Goal: Transaction & Acquisition: Book appointment/travel/reservation

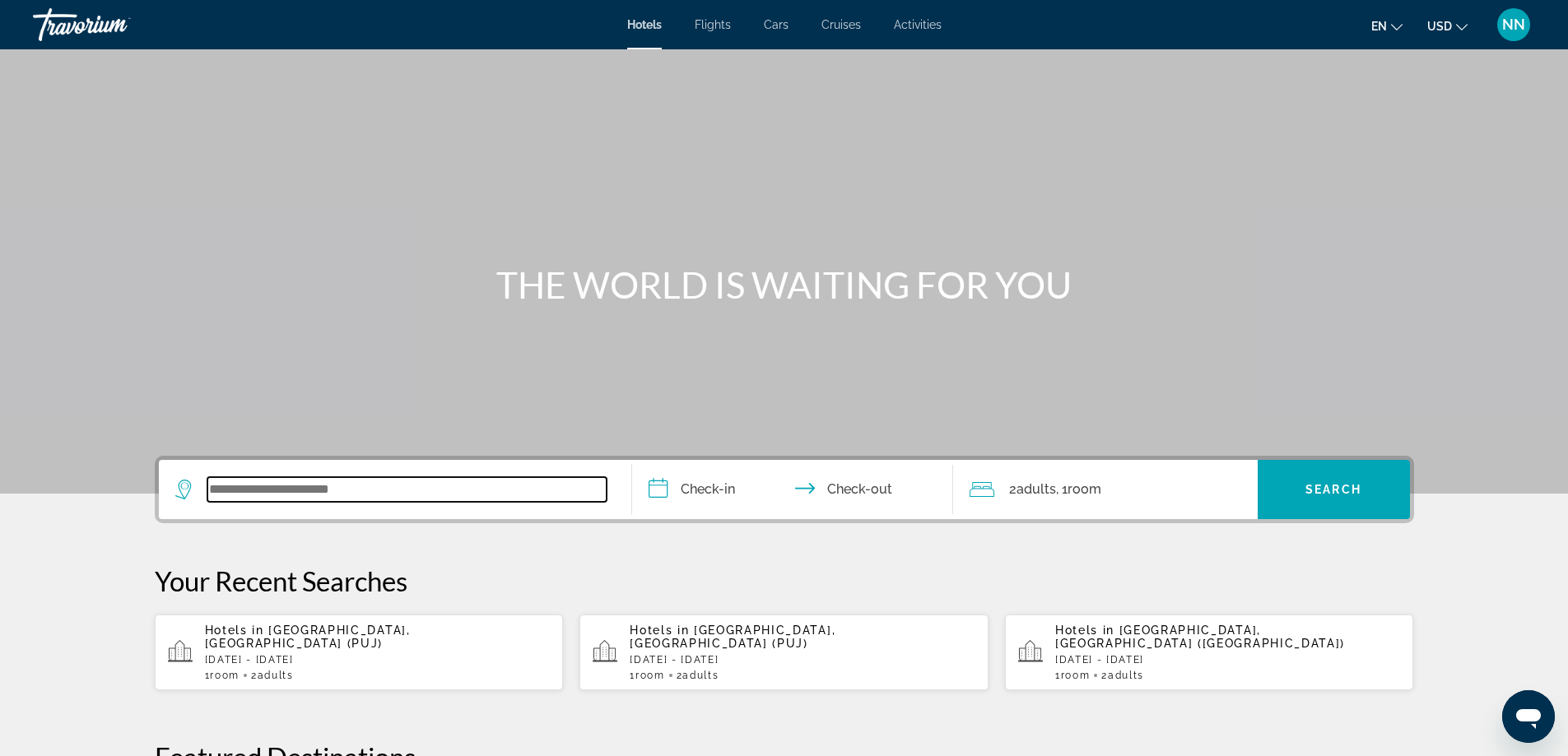
click at [274, 490] on input "Search widget" at bounding box center [406, 490] width 399 height 25
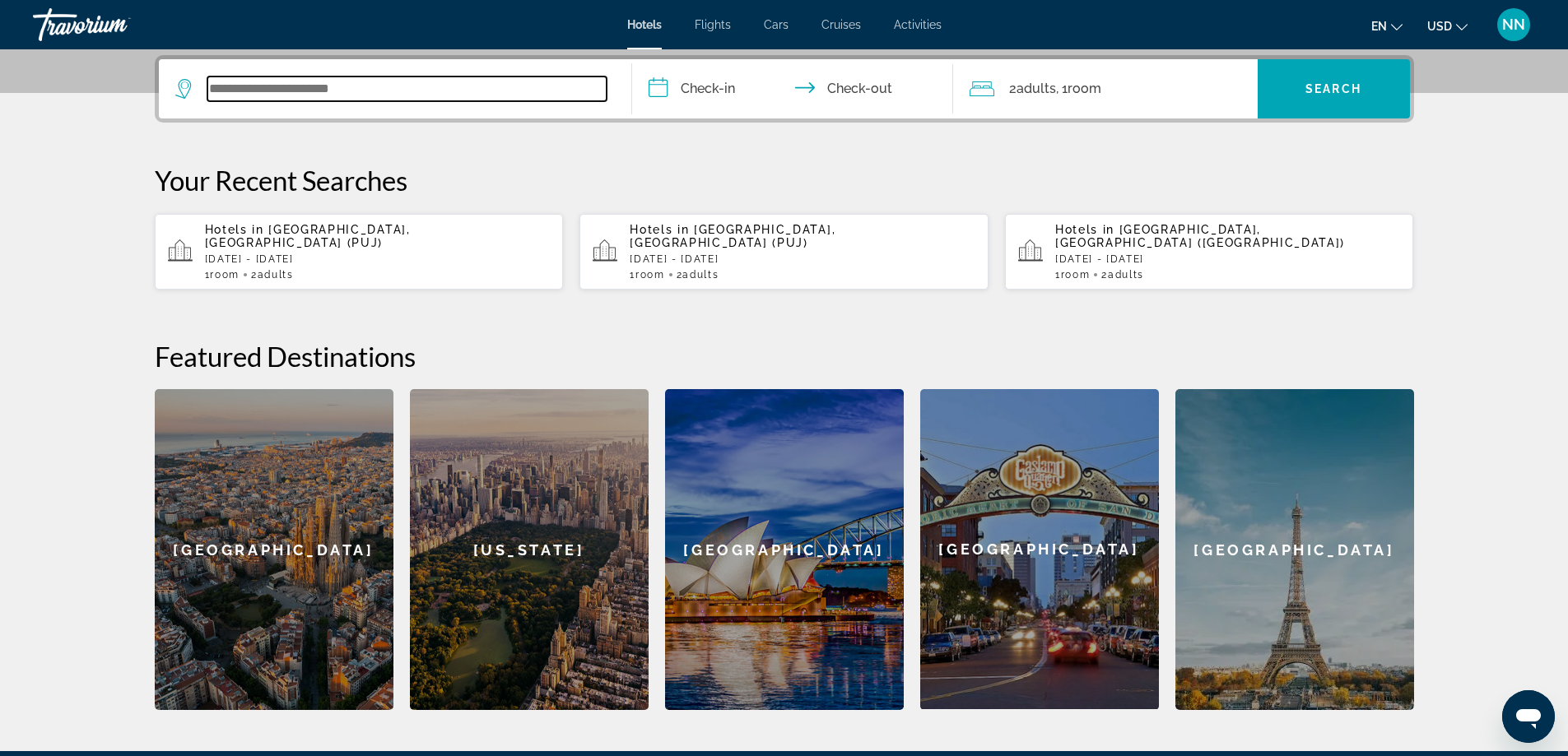
scroll to position [402, 0]
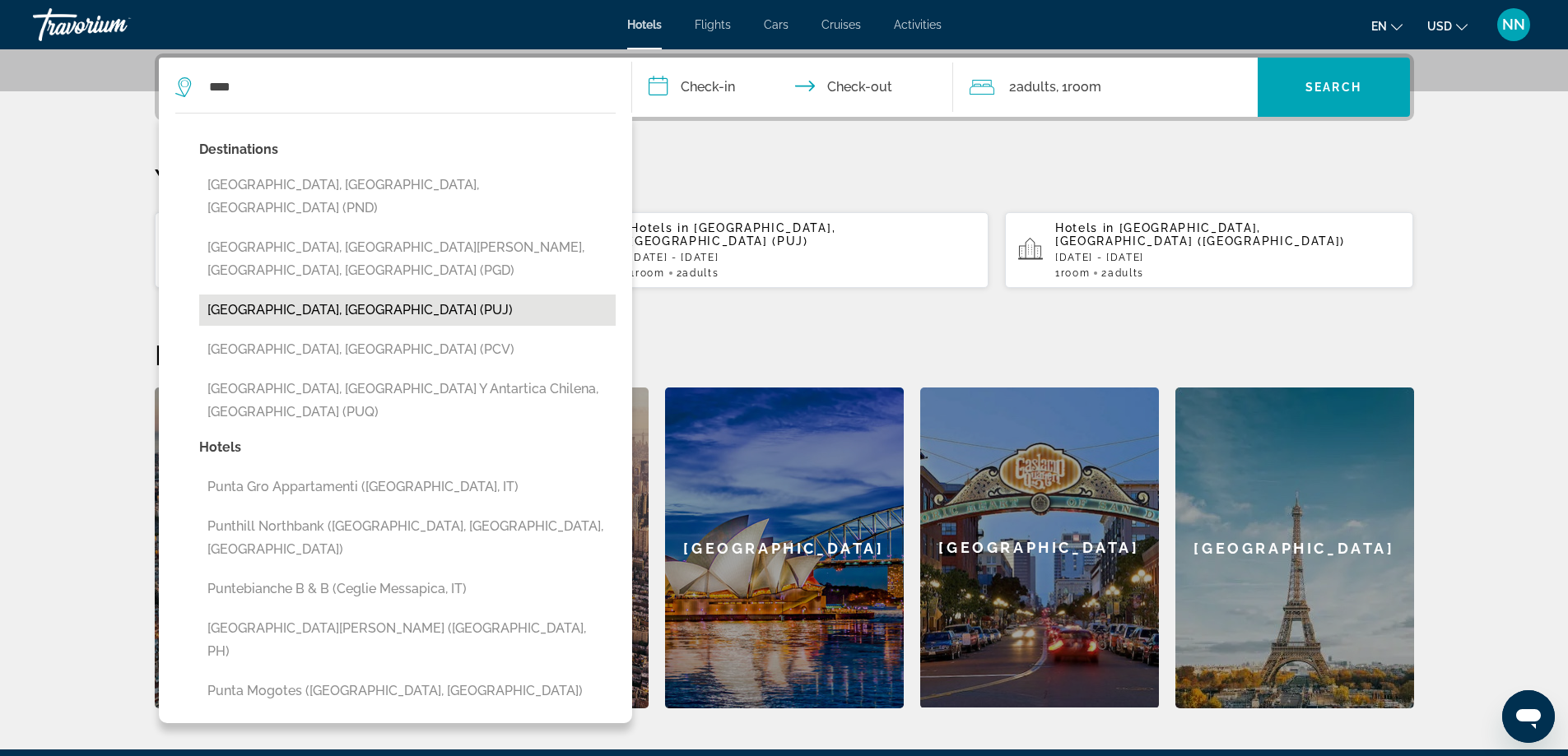
click at [247, 294] on button "[GEOGRAPHIC_DATA], [GEOGRAPHIC_DATA] (PUJ)" at bounding box center [407, 310] width 416 height 32
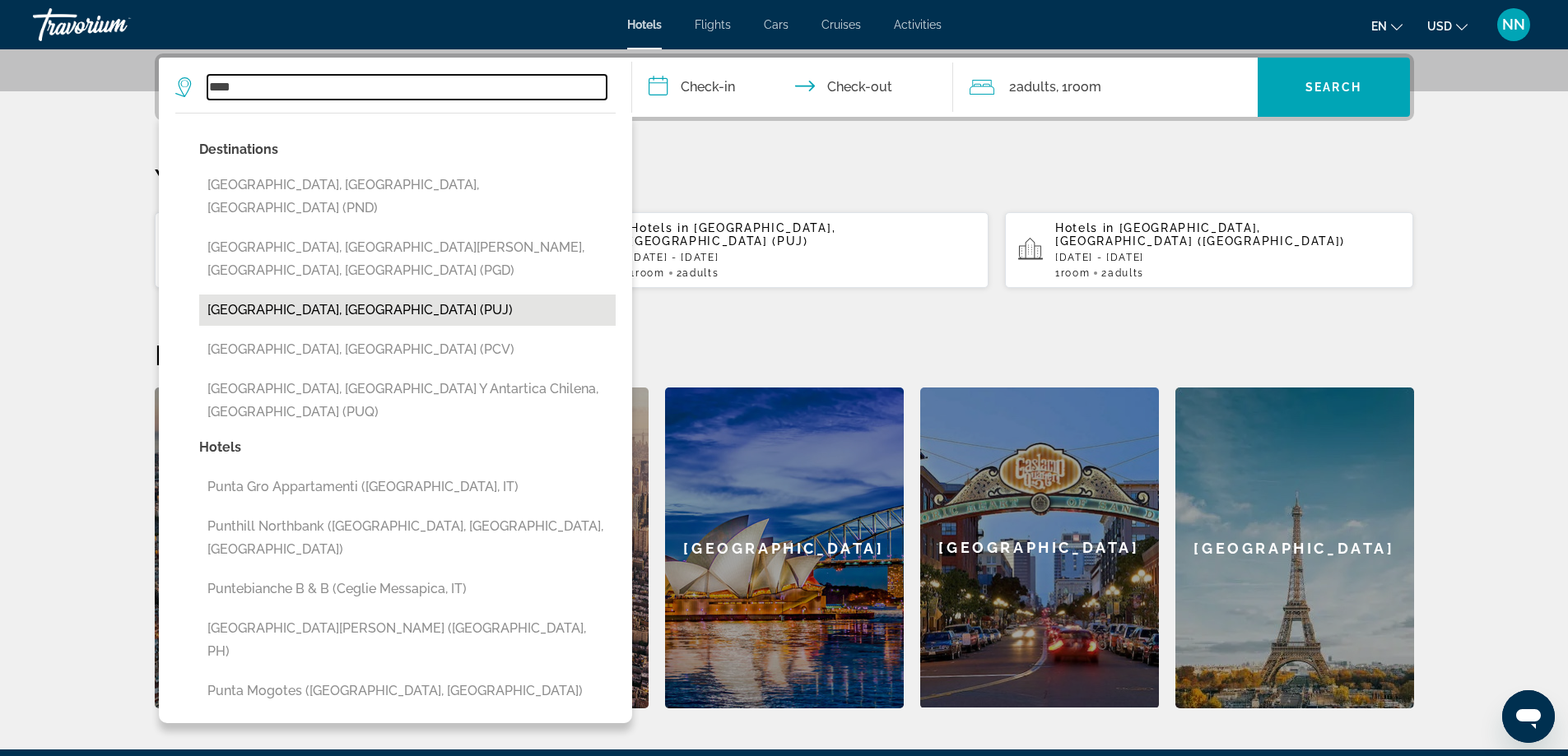
type input "**********"
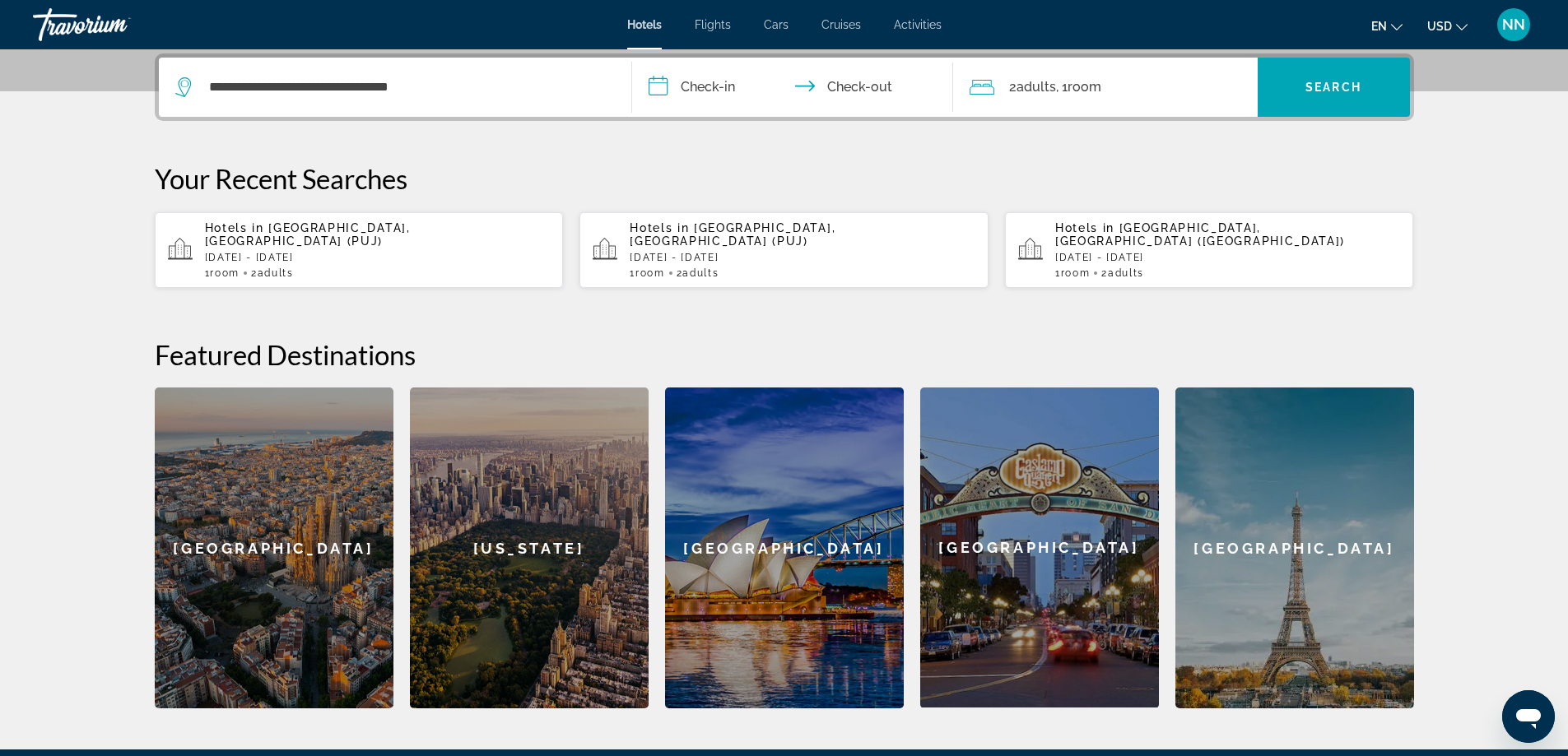
click at [659, 85] on input "**********" at bounding box center [795, 89] width 328 height 64
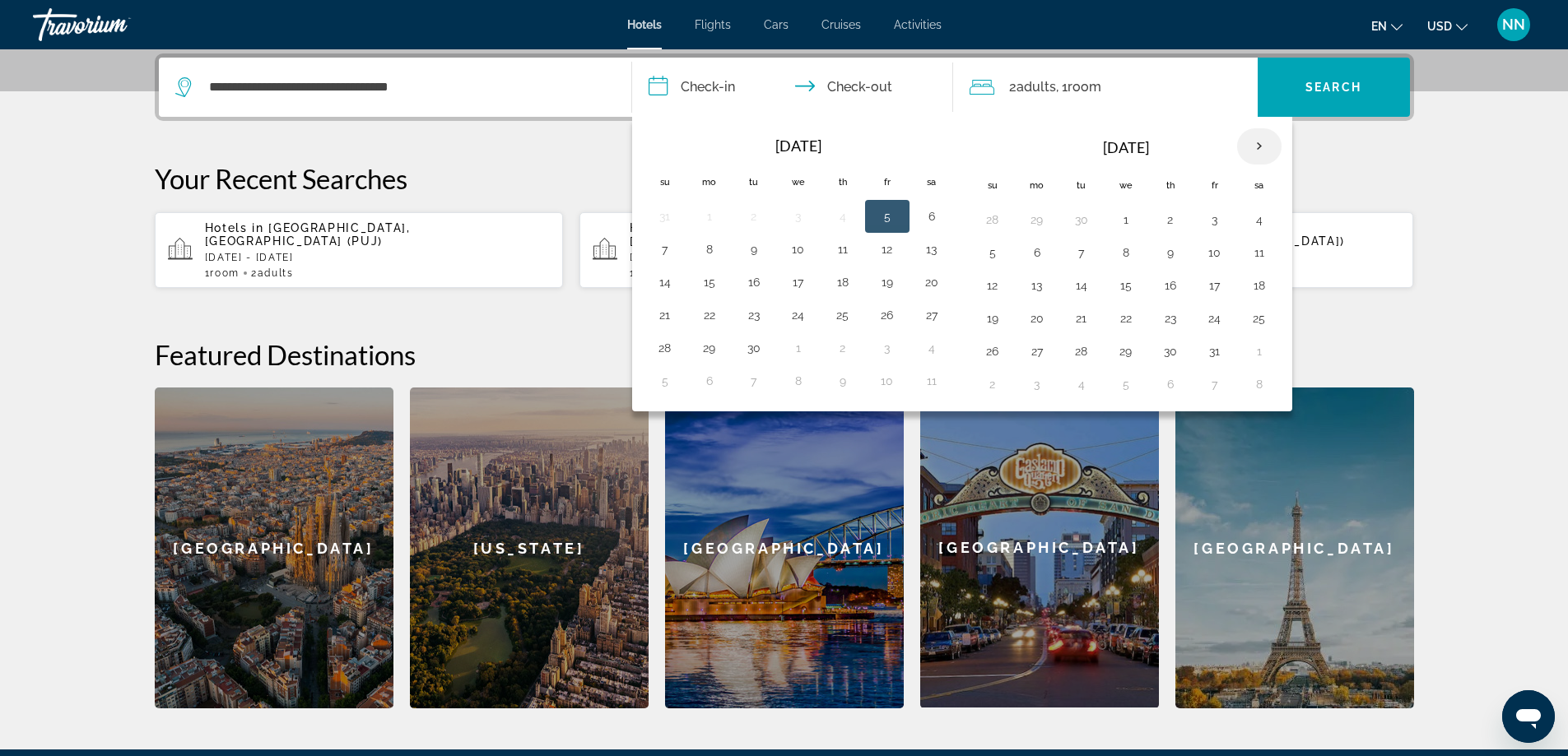
click at [1267, 148] on th "Next month" at bounding box center [1260, 147] width 45 height 36
click at [1178, 253] on button "6" at bounding box center [1170, 253] width 27 height 23
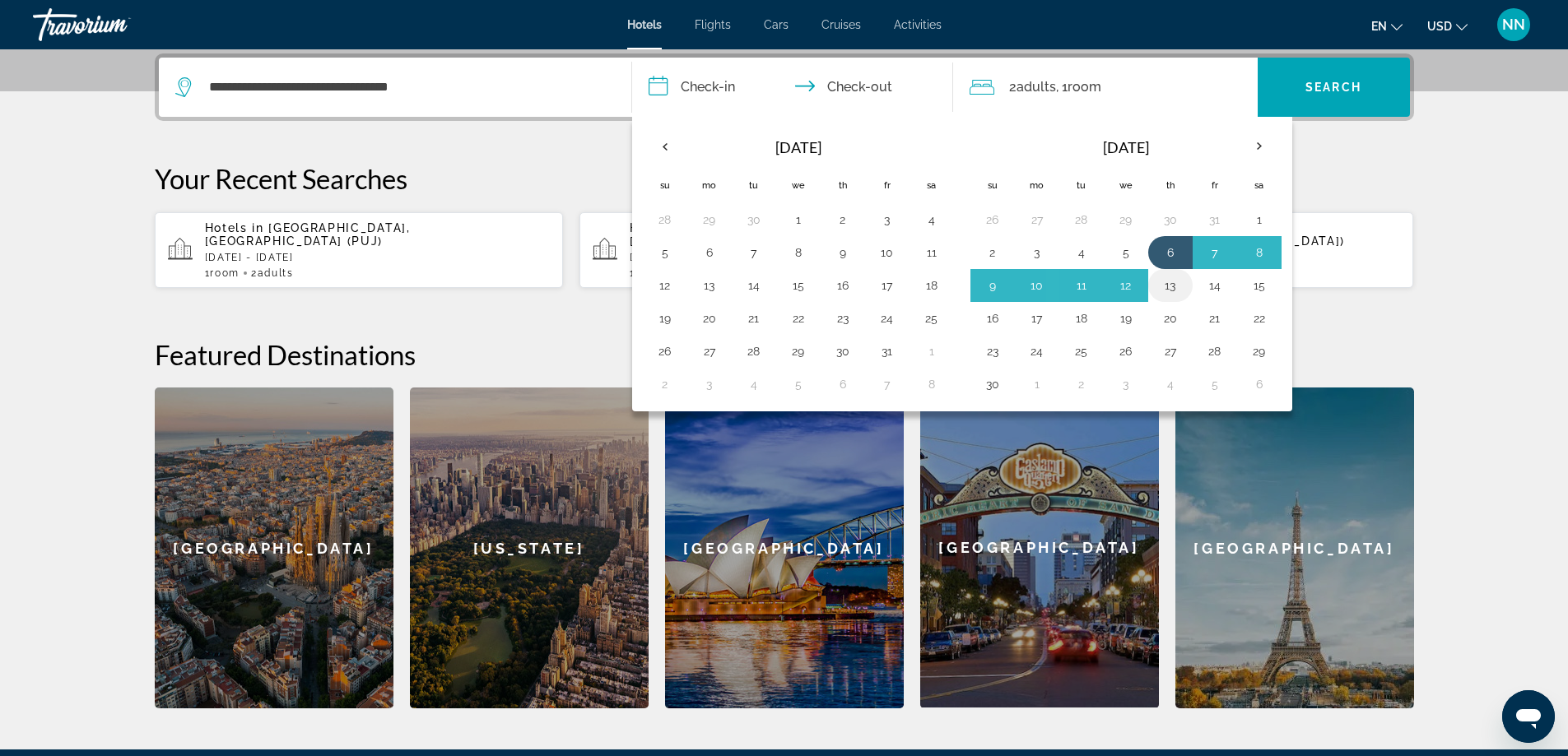
click at [1165, 284] on button "13" at bounding box center [1170, 286] width 27 height 23
type input "**********"
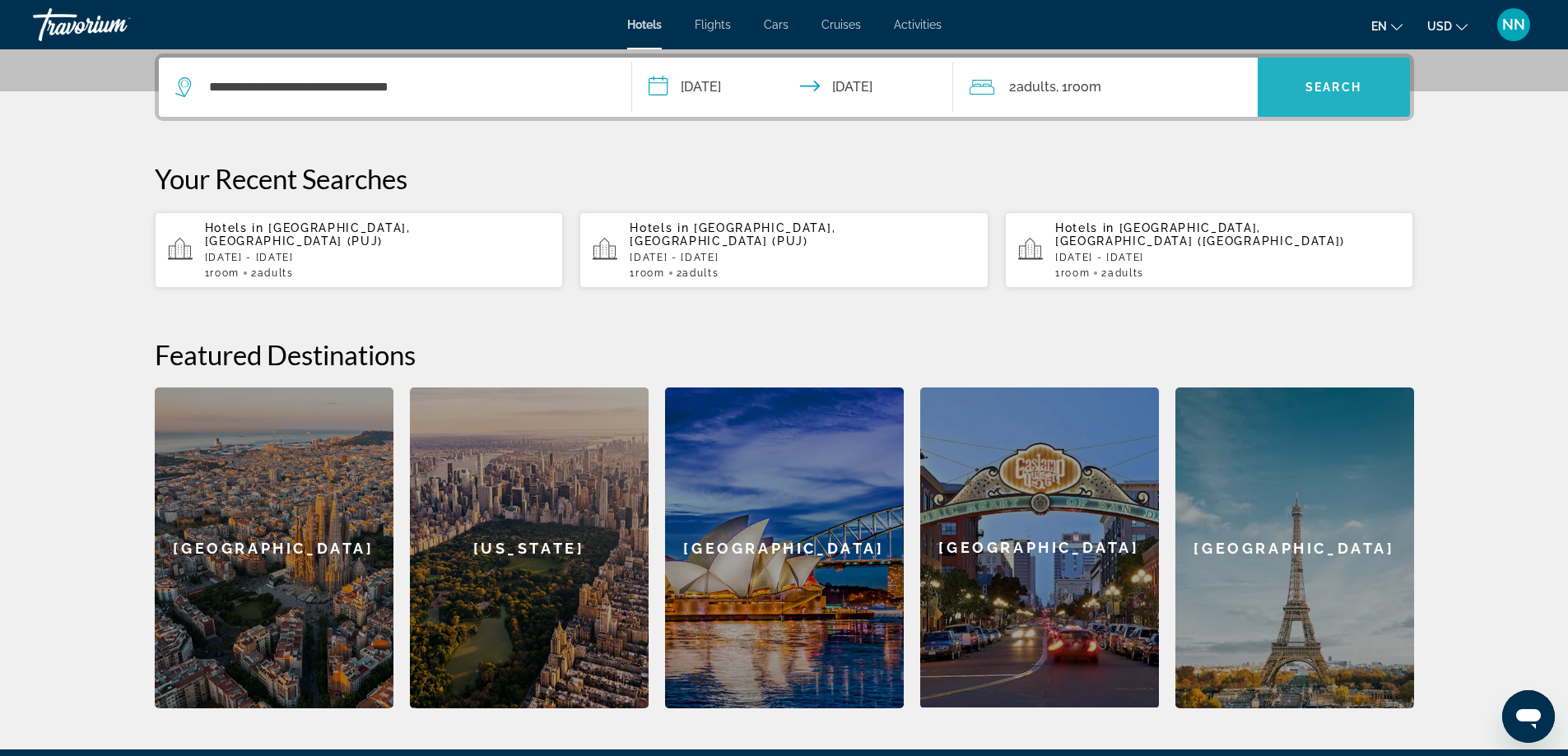
click at [1323, 95] on span "Search widget" at bounding box center [1334, 87] width 153 height 40
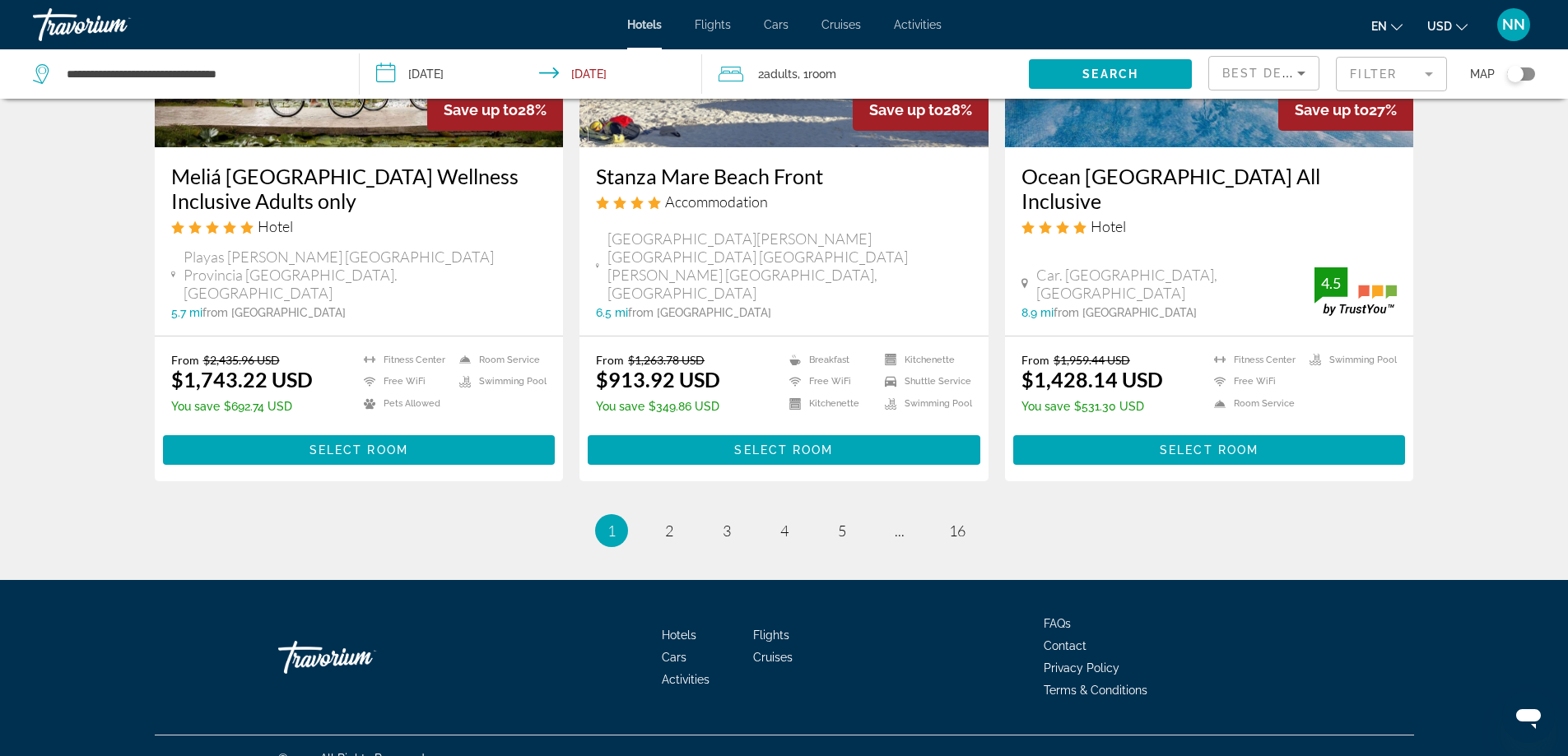
scroll to position [2112, 0]
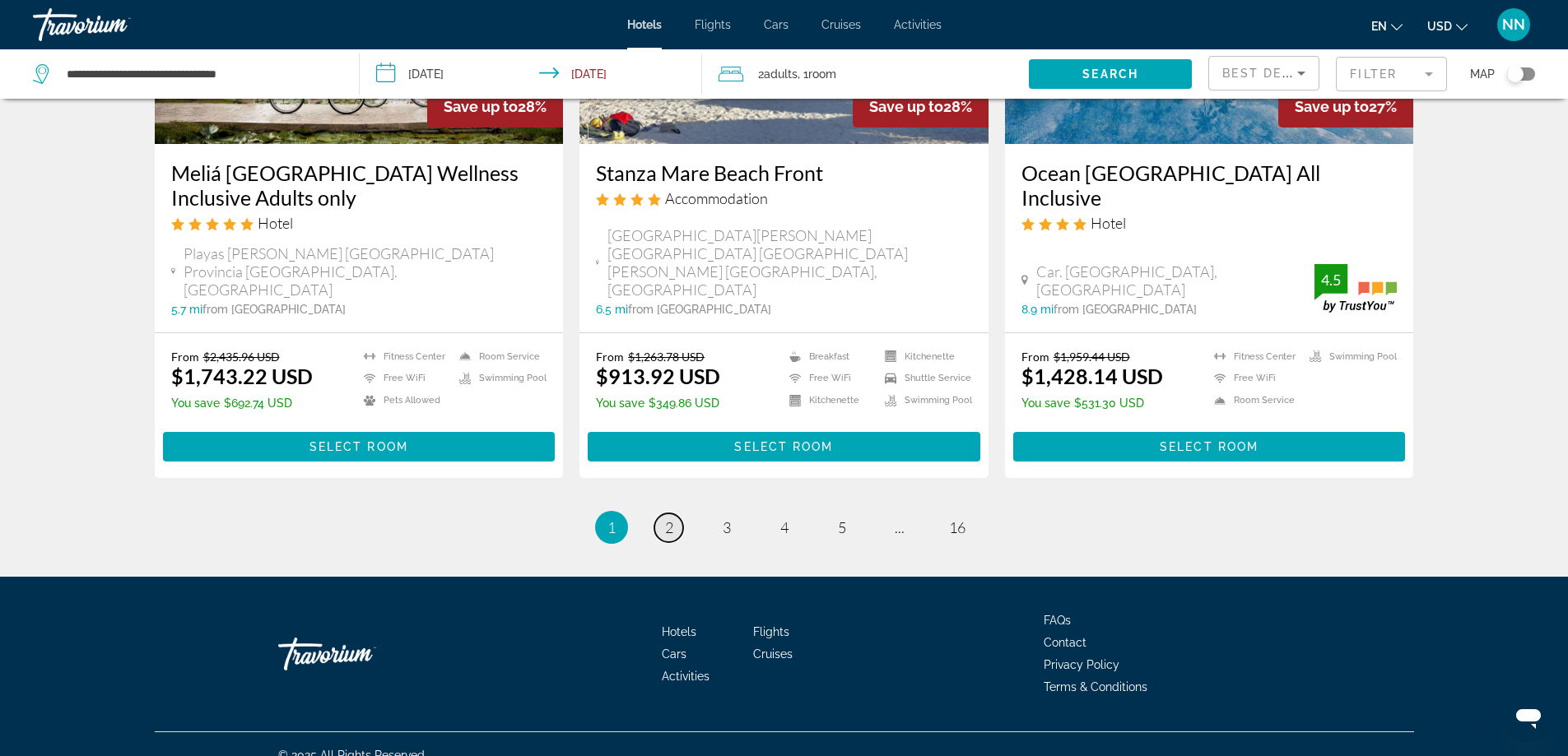
click at [674, 513] on link "page 2" at bounding box center [668, 527] width 29 height 29
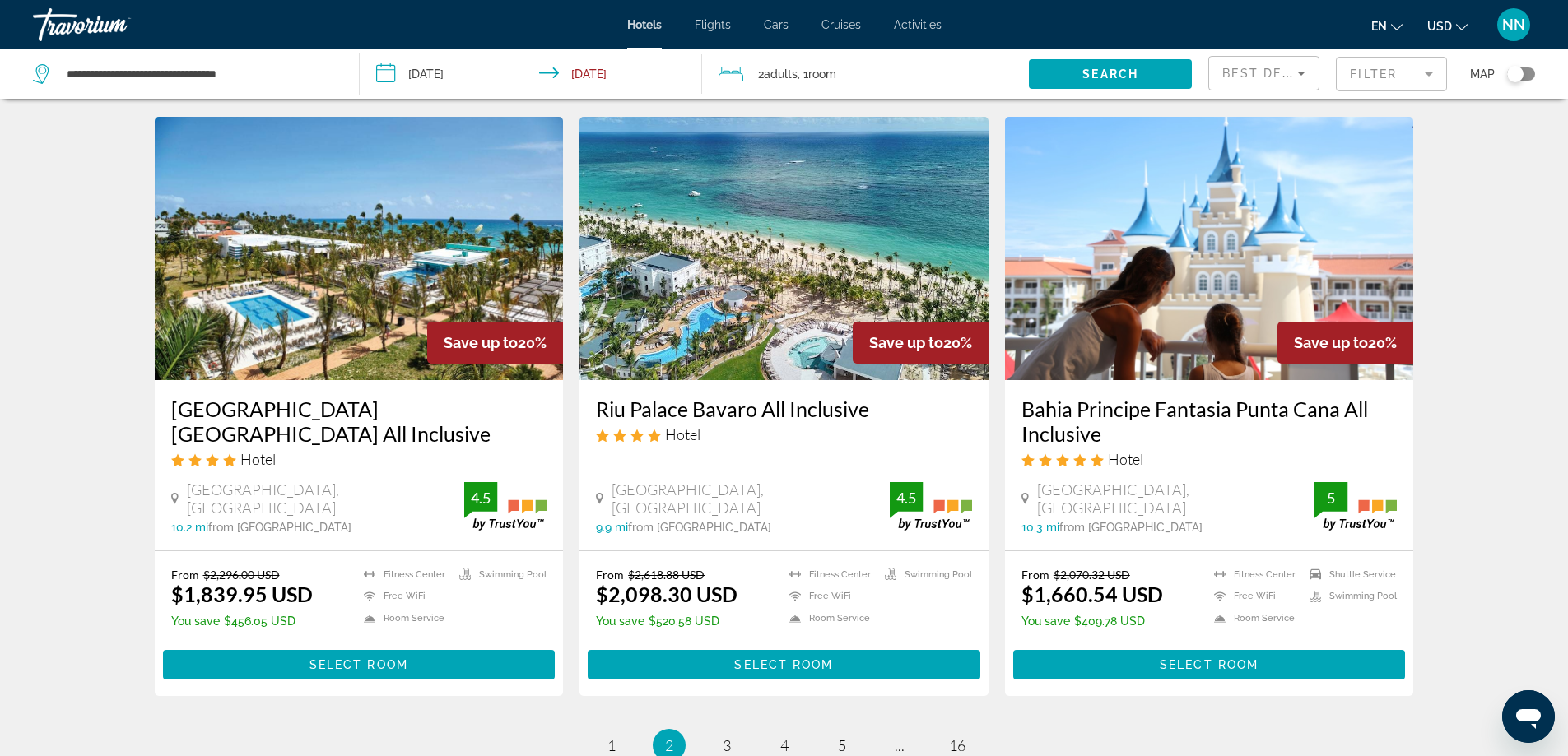
scroll to position [2040, 0]
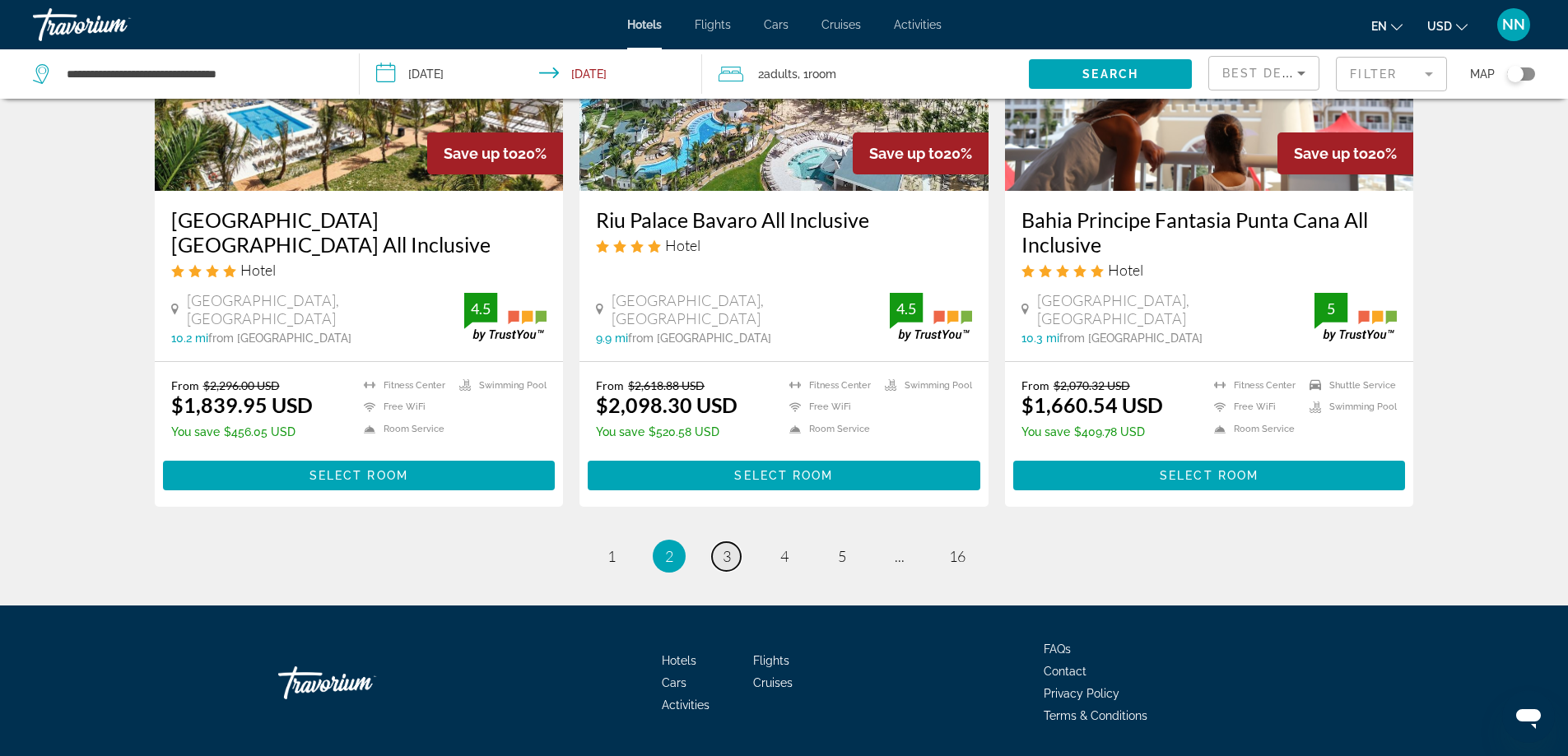
click at [727, 547] on span "3" at bounding box center [726, 556] width 8 height 18
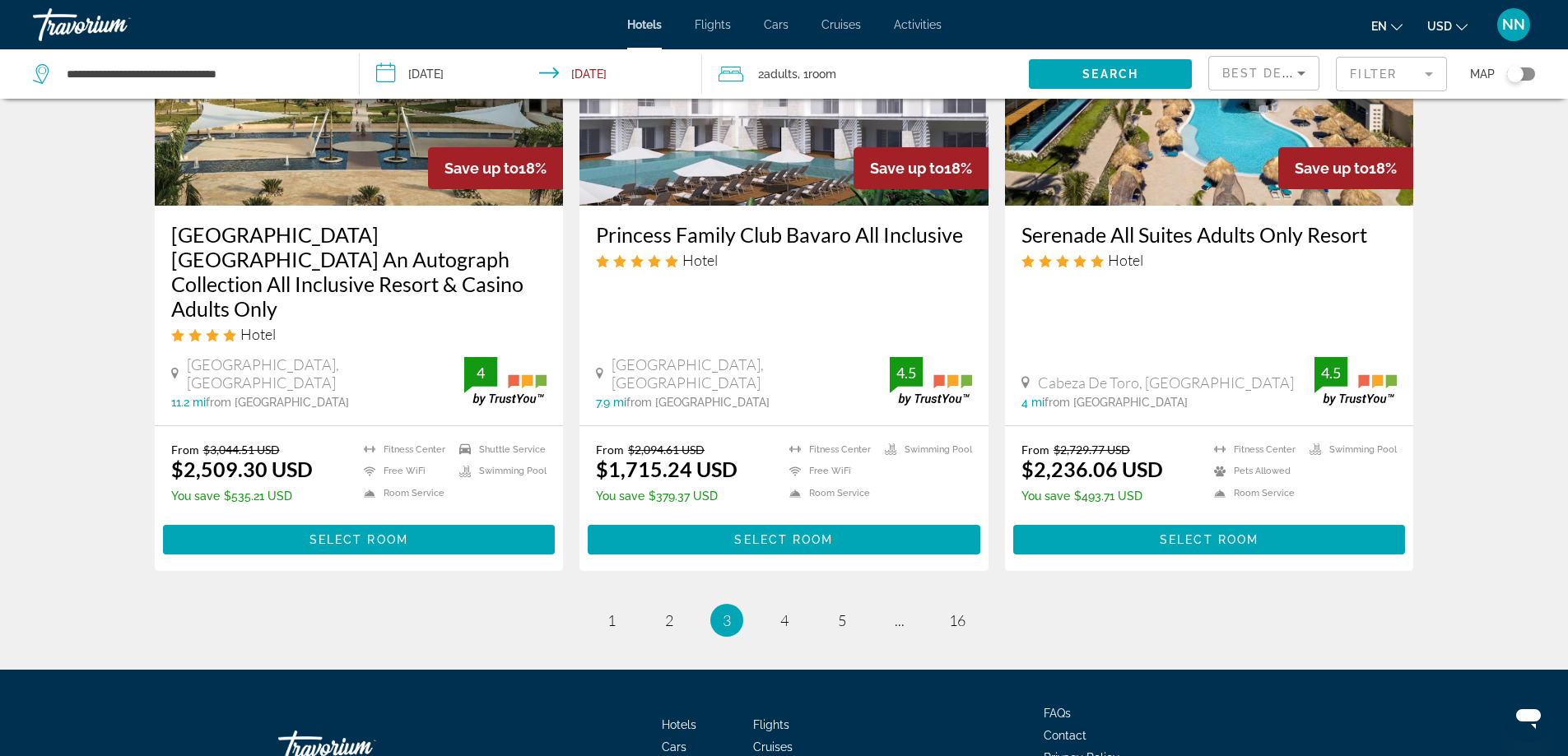
scroll to position [2165, 0]
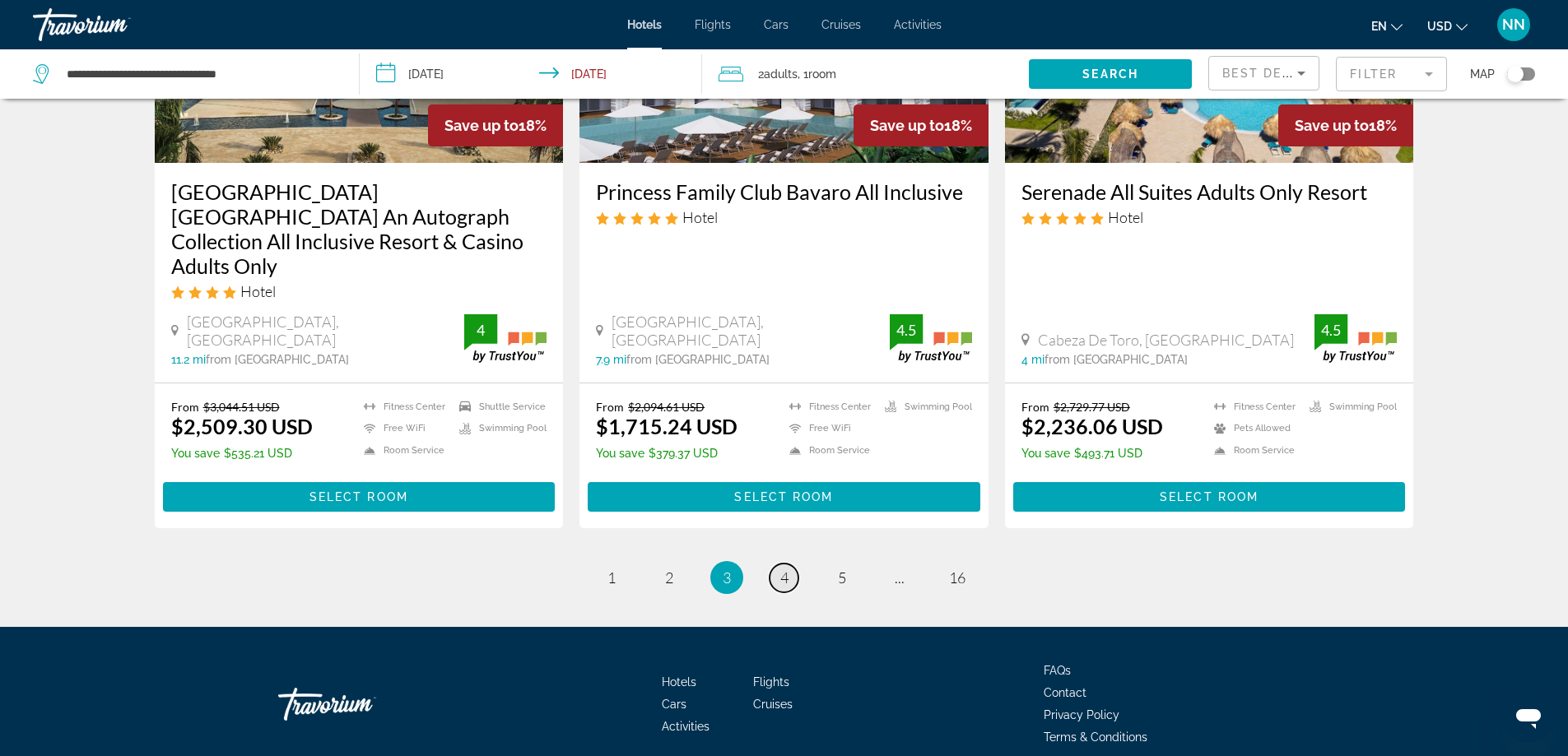
click at [794, 564] on link "page 4" at bounding box center [784, 578] width 29 height 29
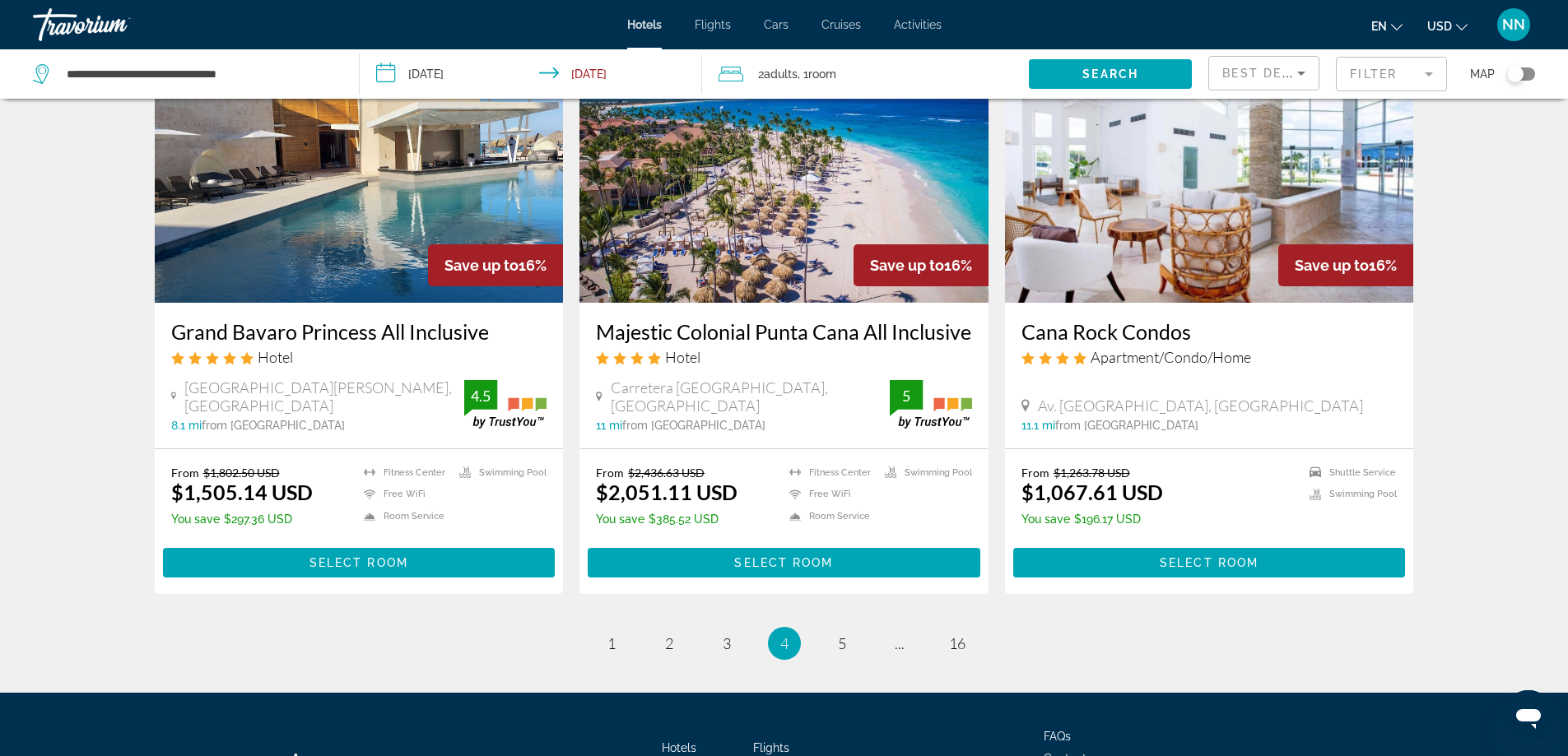
scroll to position [2112, 0]
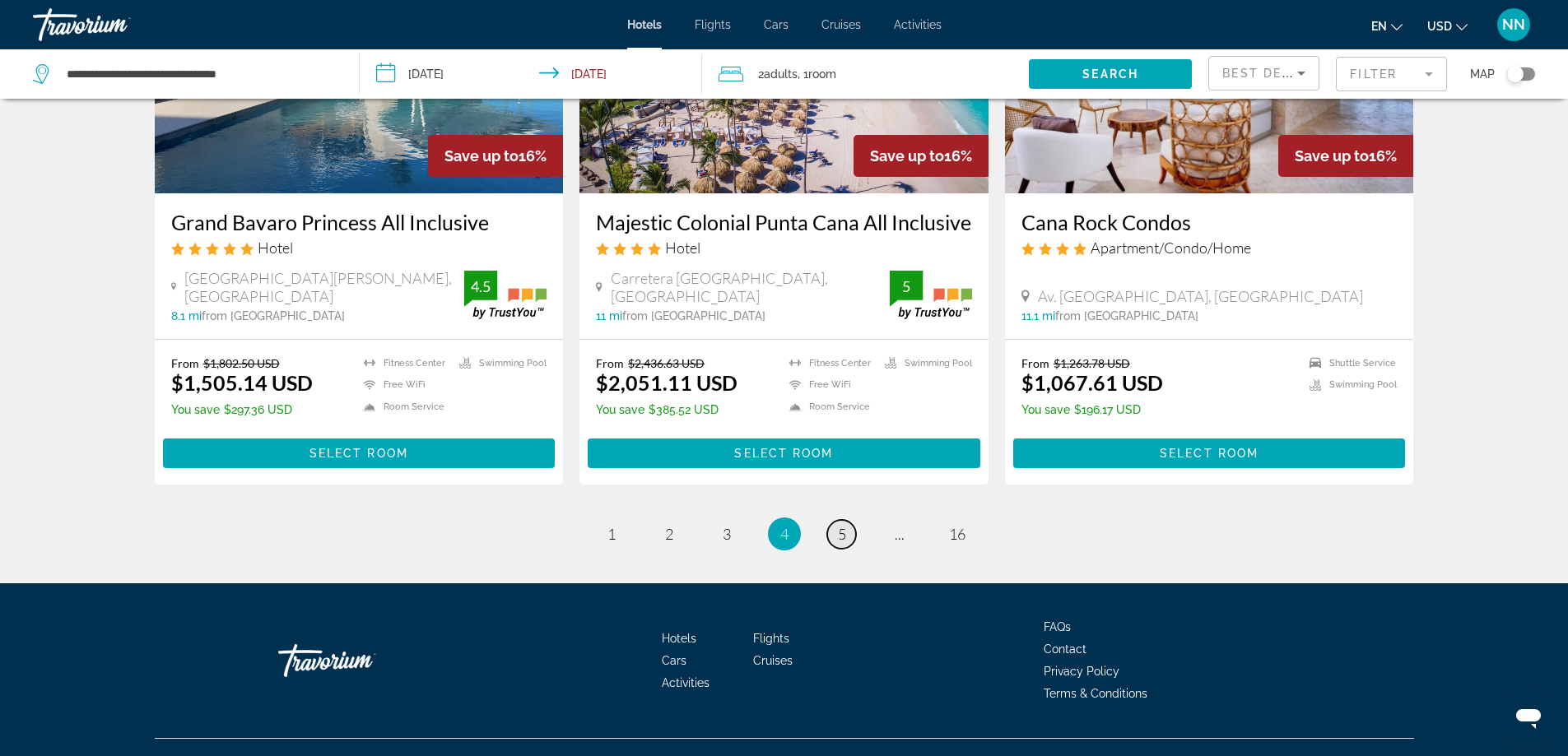
click at [837, 525] on span "5" at bounding box center [842, 534] width 8 height 18
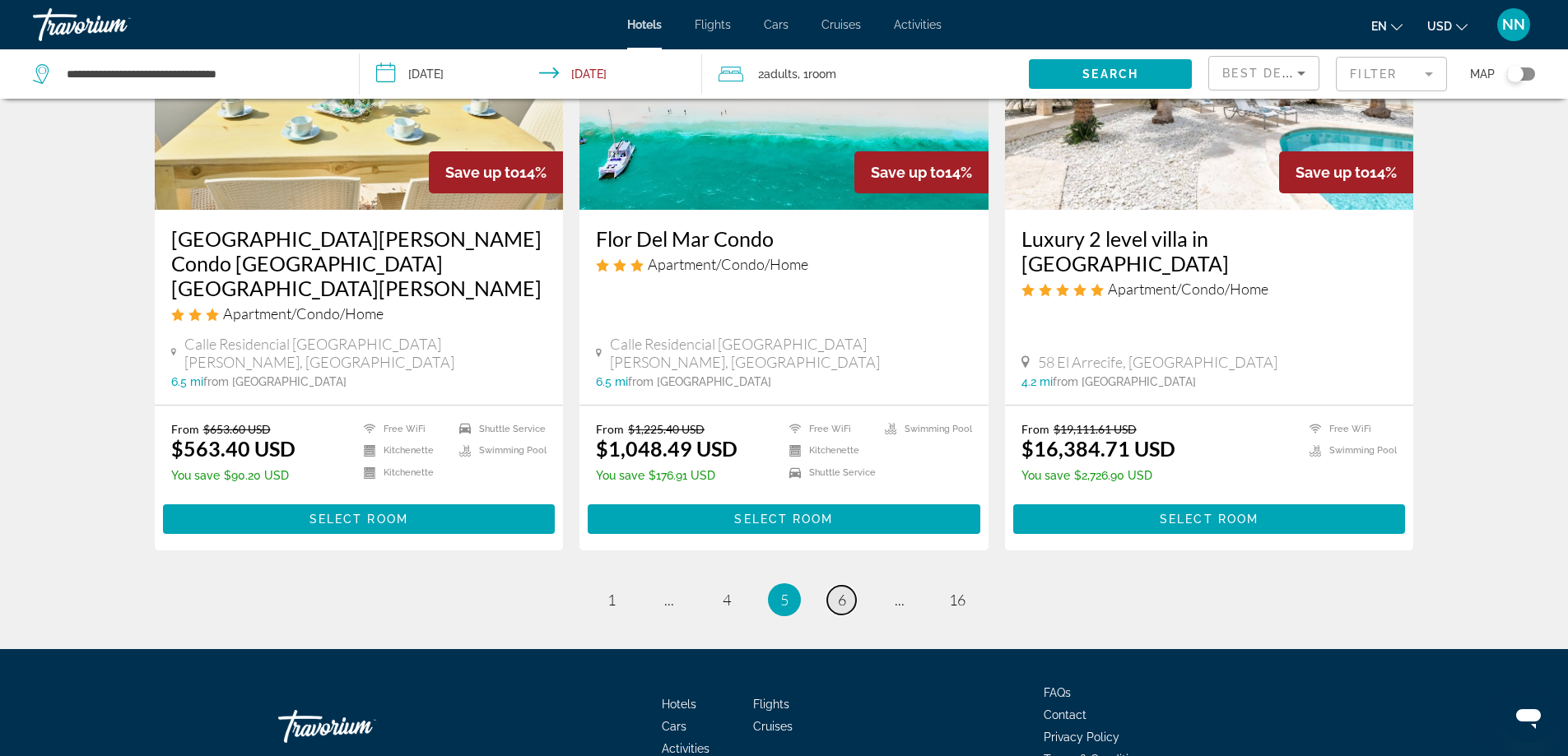
scroll to position [2053, 0]
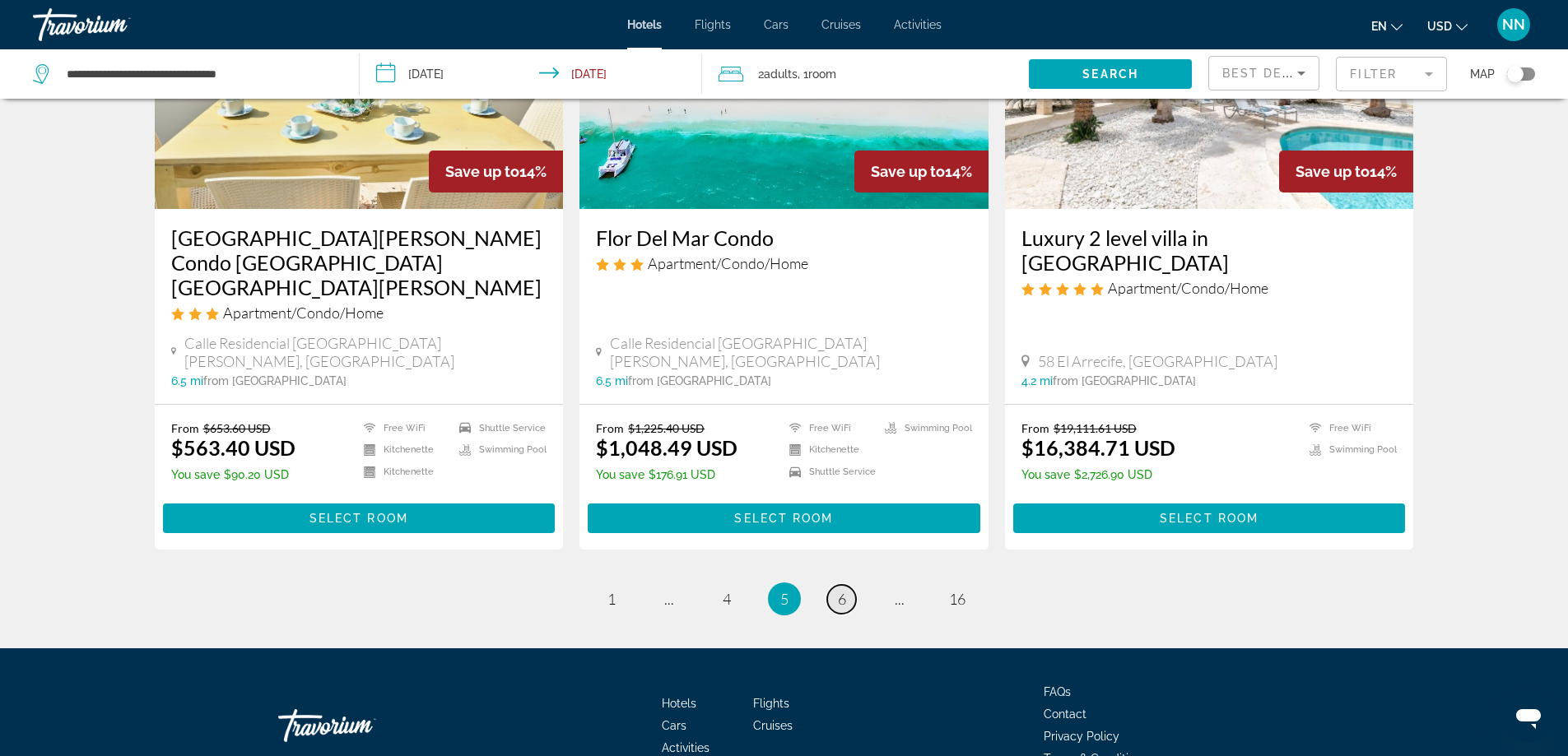
click at [837, 590] on span "6" at bounding box center [842, 599] width 8 height 18
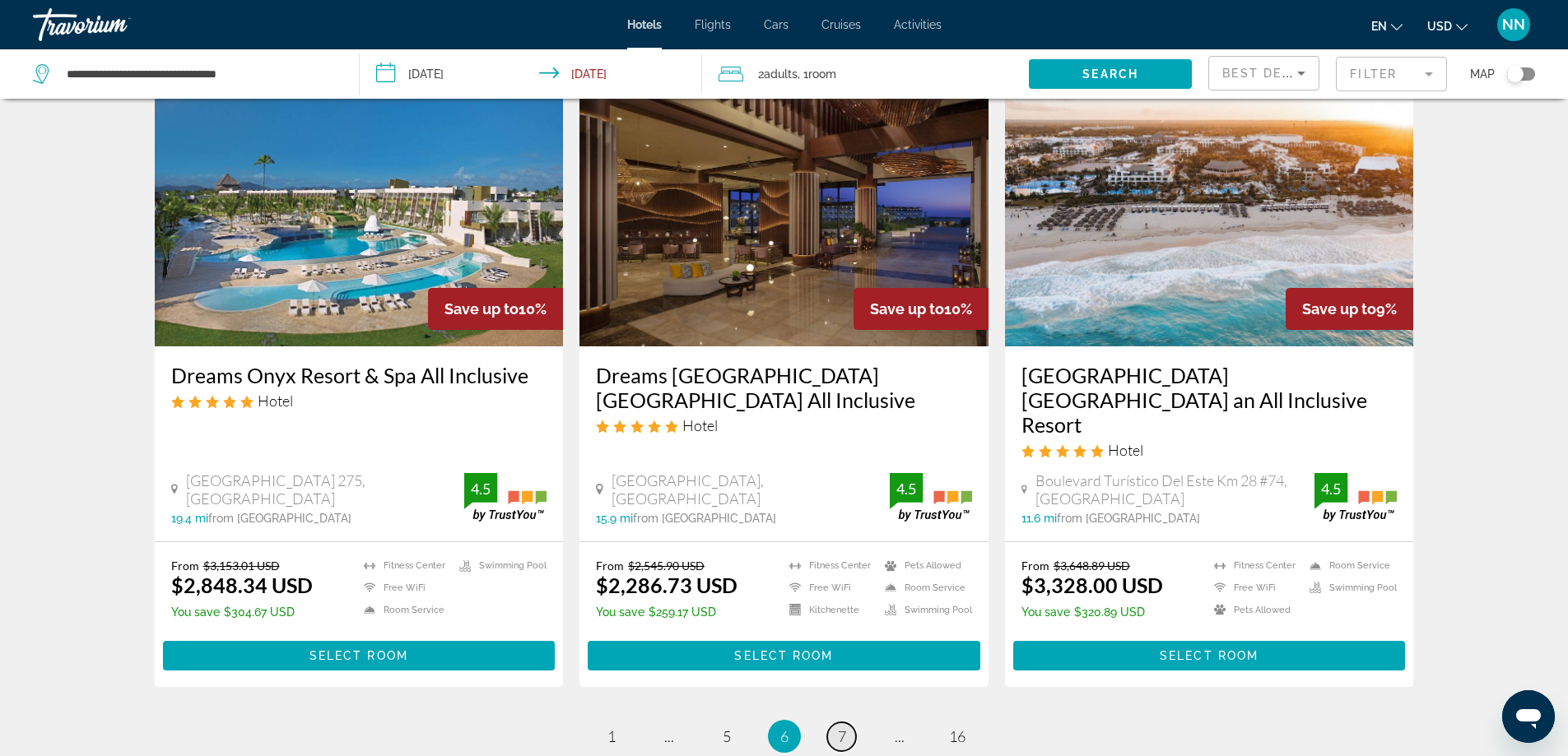
scroll to position [1909, 0]
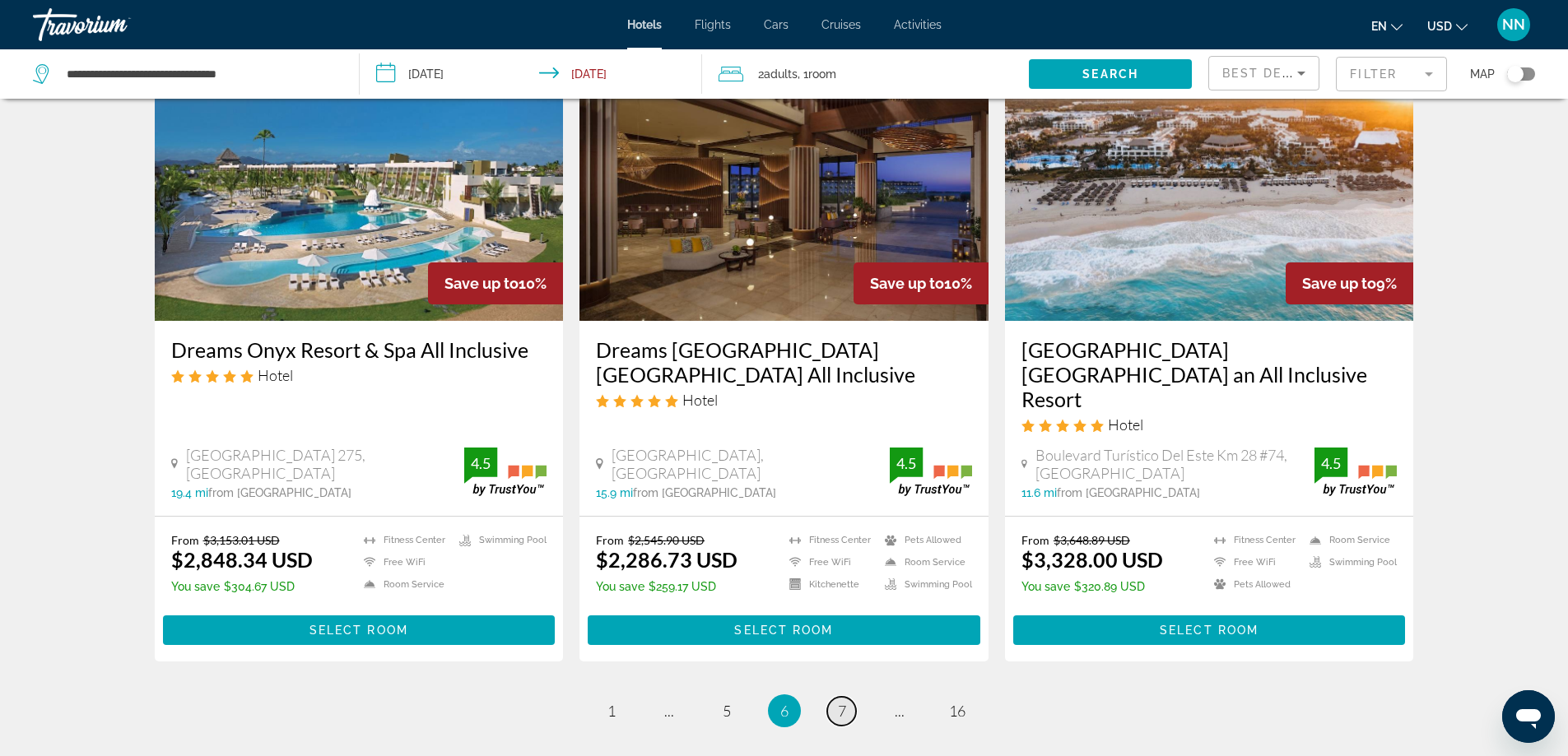
click at [842, 702] on span "7" at bounding box center [842, 711] width 8 height 18
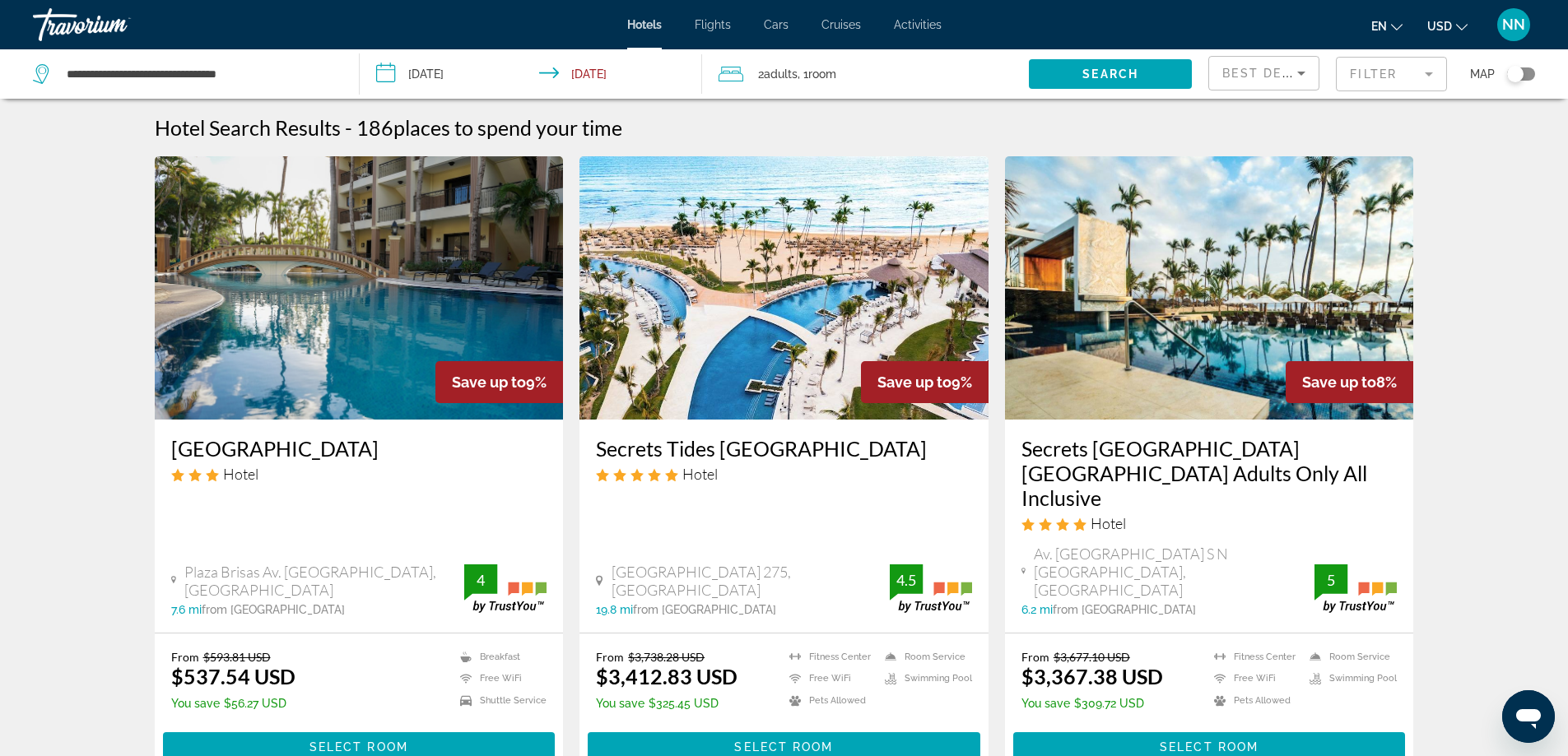
click at [1152, 291] on img "Main content" at bounding box center [1209, 288] width 409 height 264
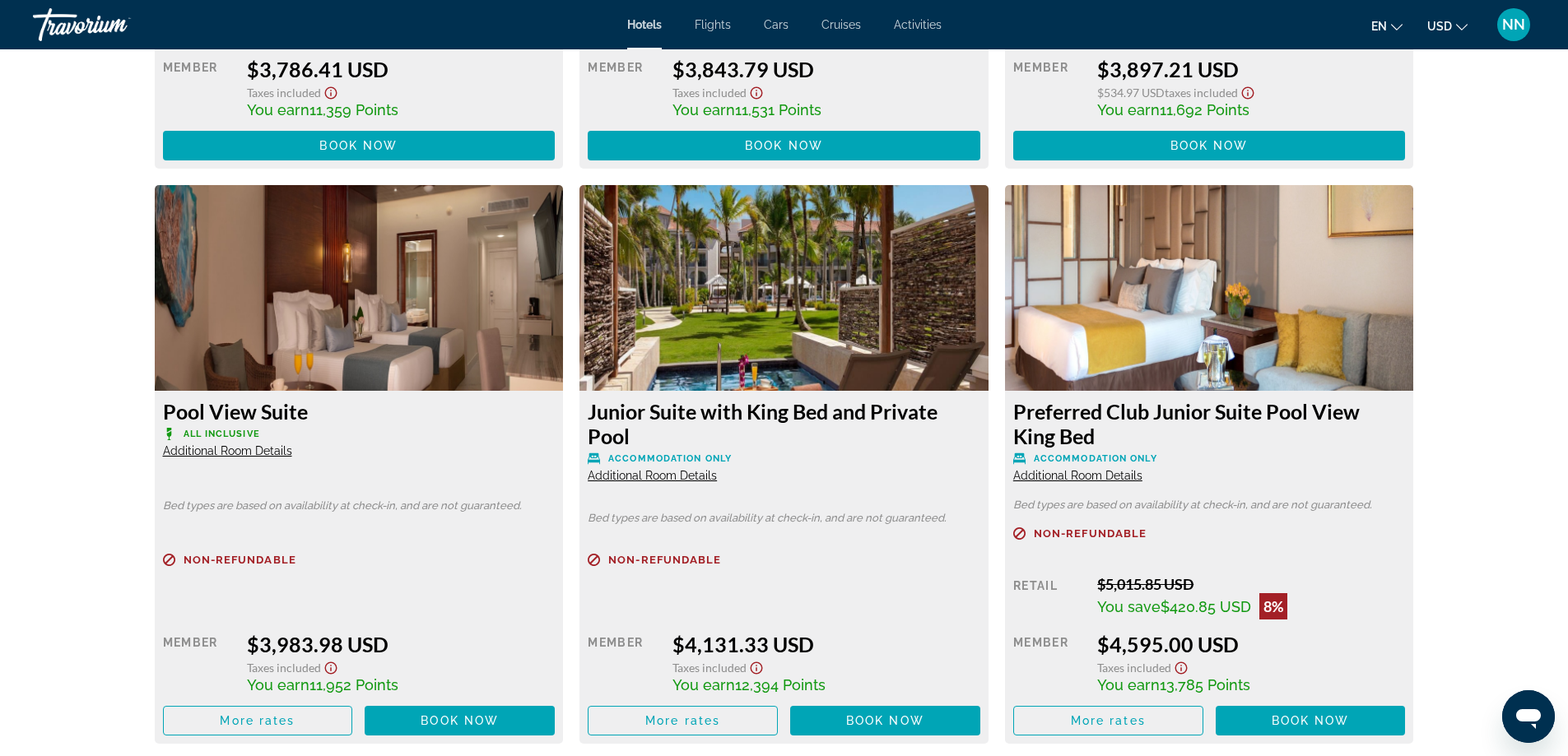
scroll to position [3225, 0]
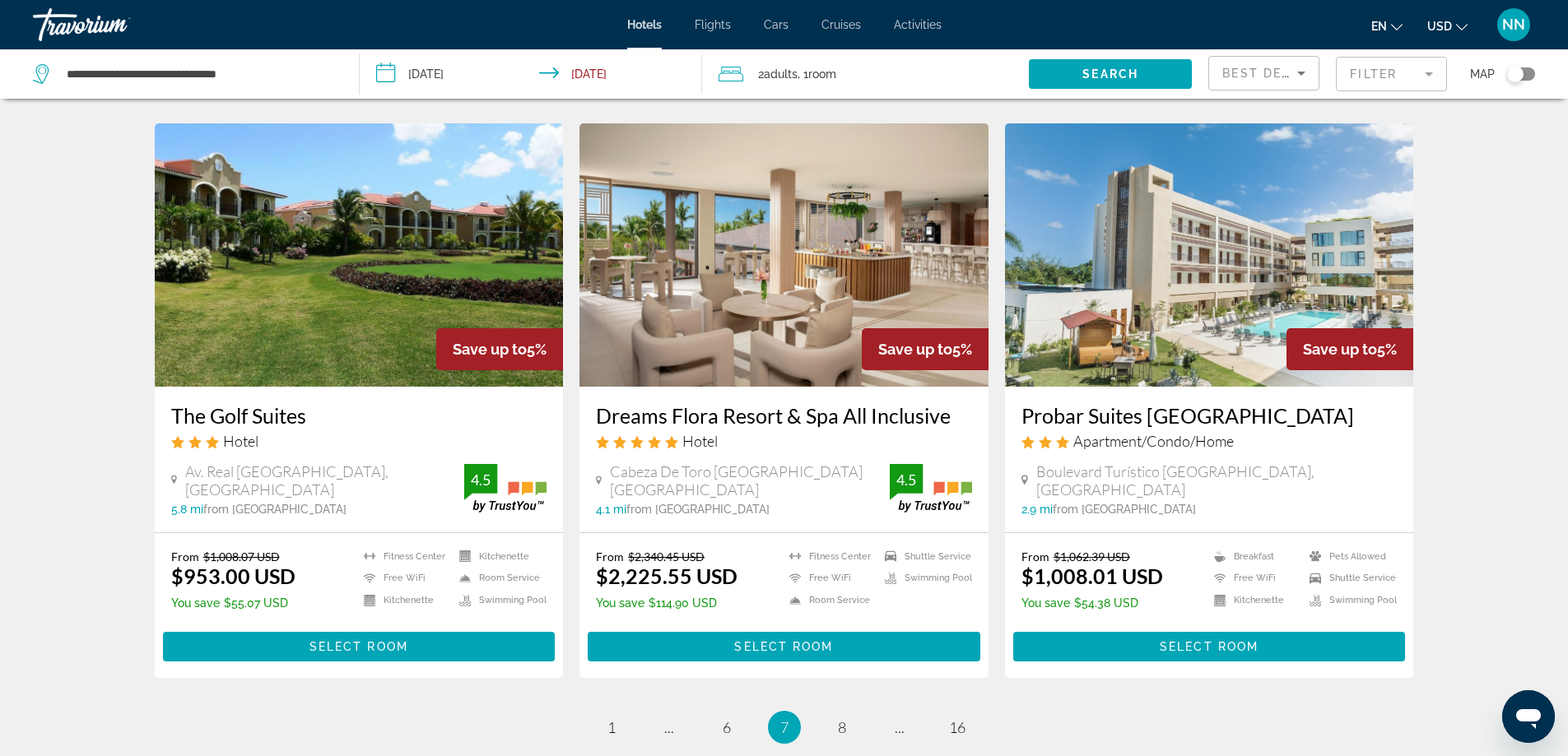
scroll to position [2062, 0]
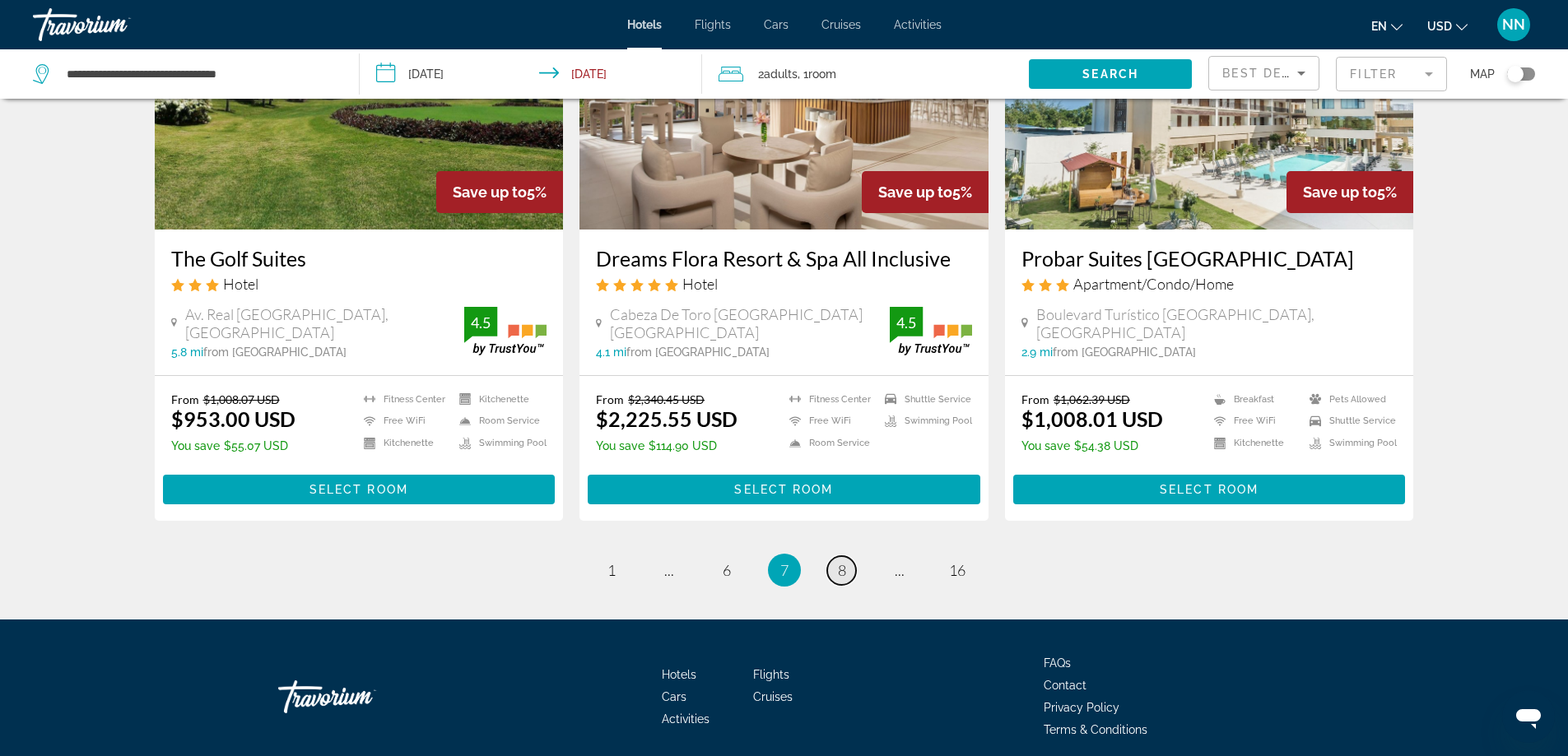
click at [848, 556] on link "page 8" at bounding box center [841, 570] width 29 height 29
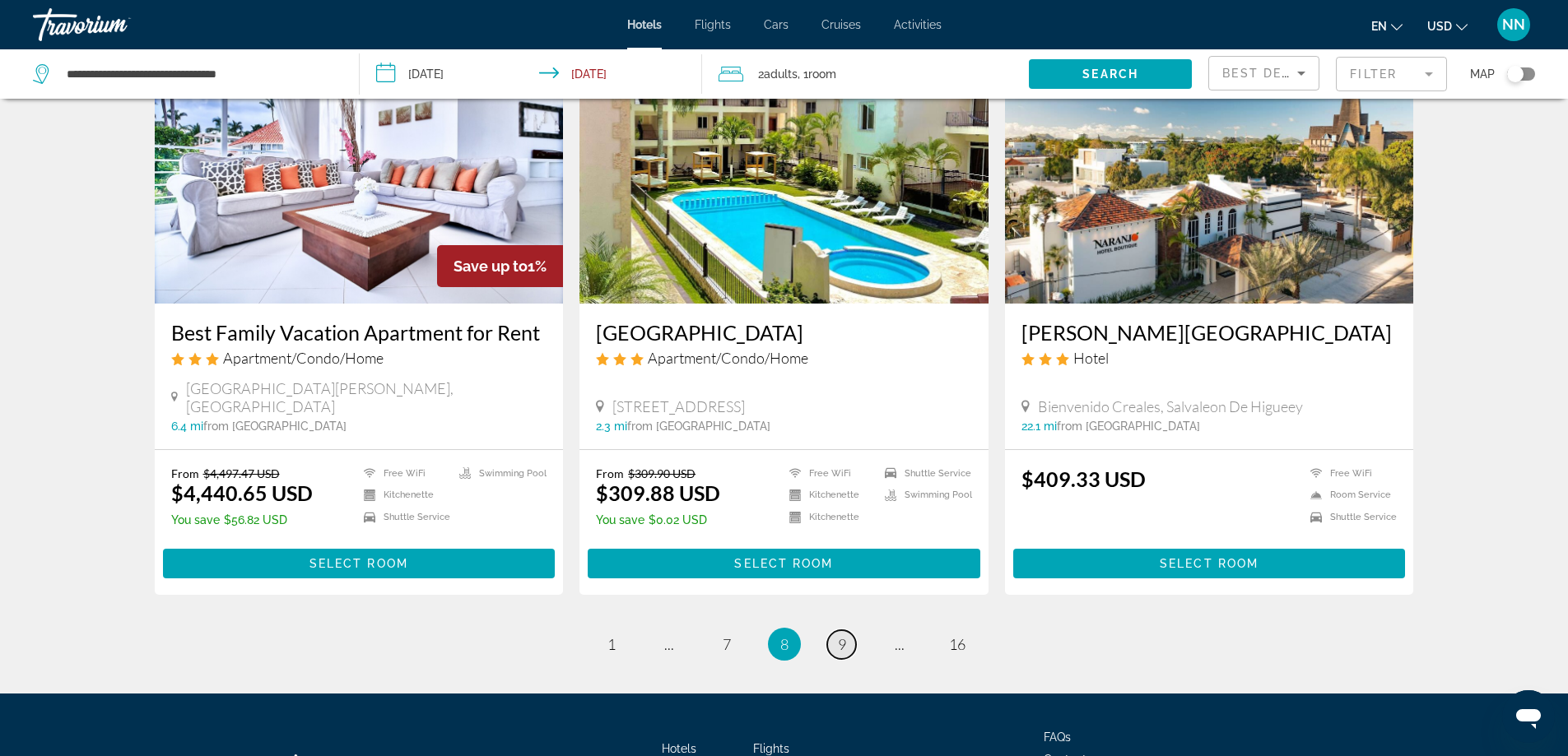
scroll to position [2006, 0]
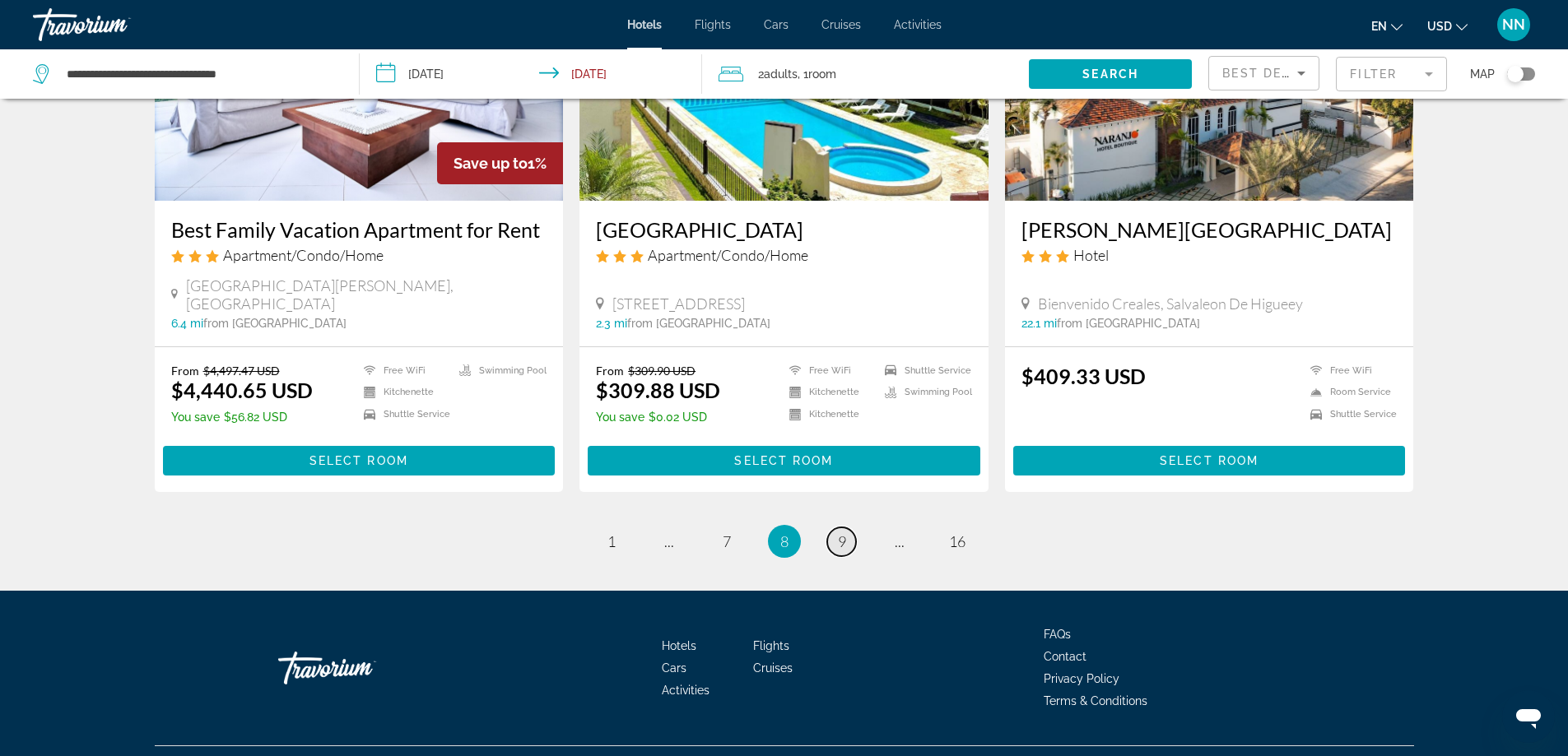
click at [851, 527] on link "page 9" at bounding box center [841, 541] width 29 height 29
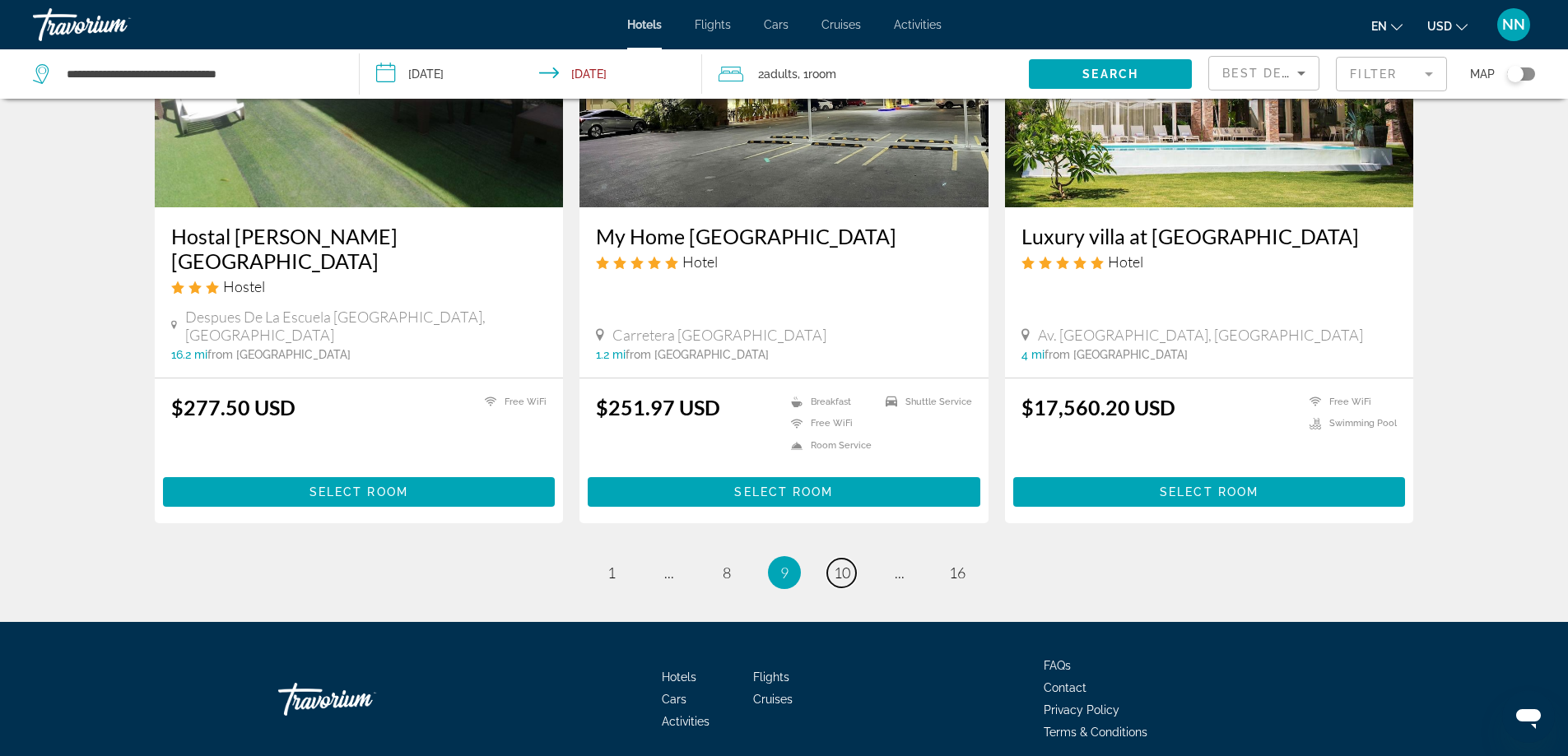
scroll to position [2013, 0]
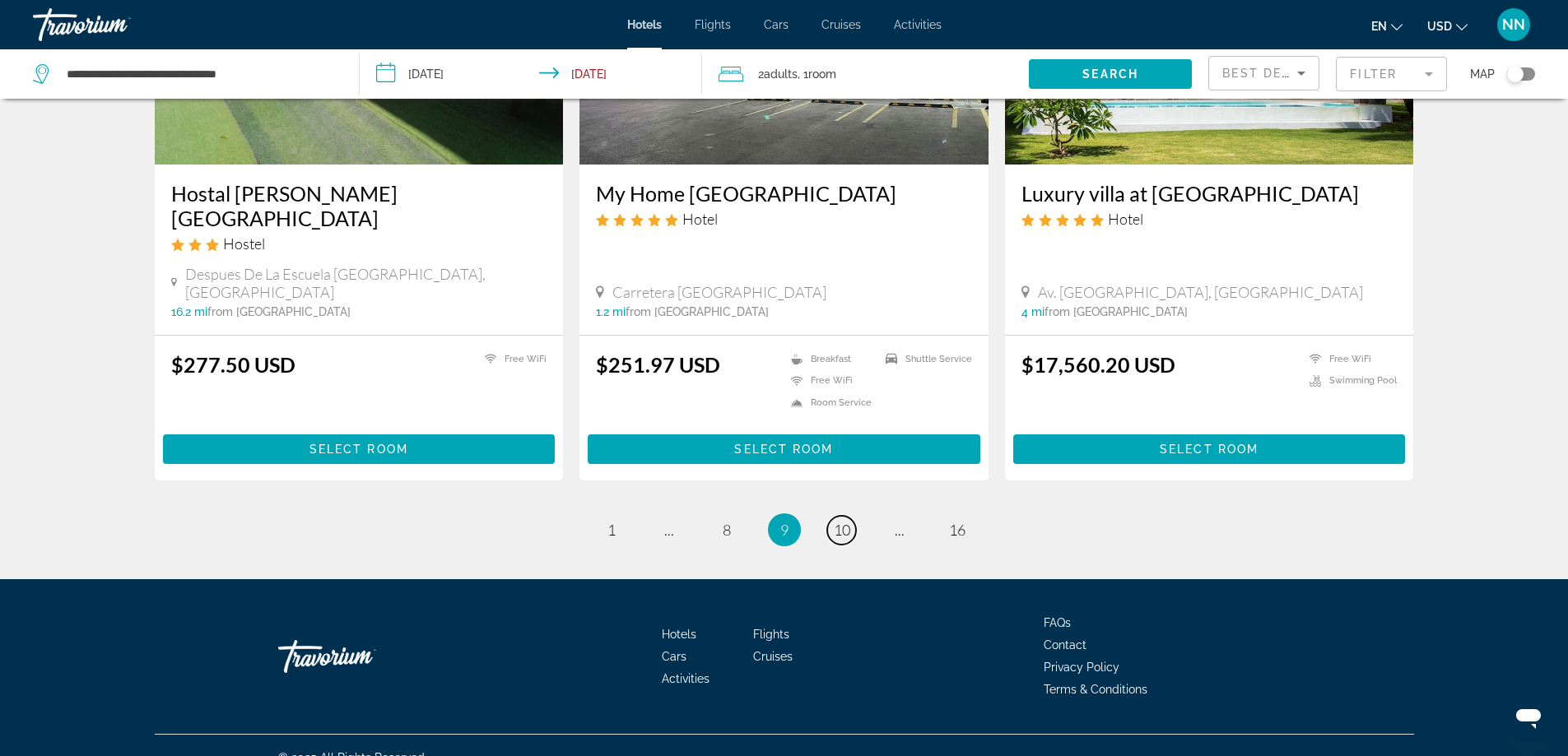
click at [853, 516] on link "page 10" at bounding box center [841, 530] width 29 height 29
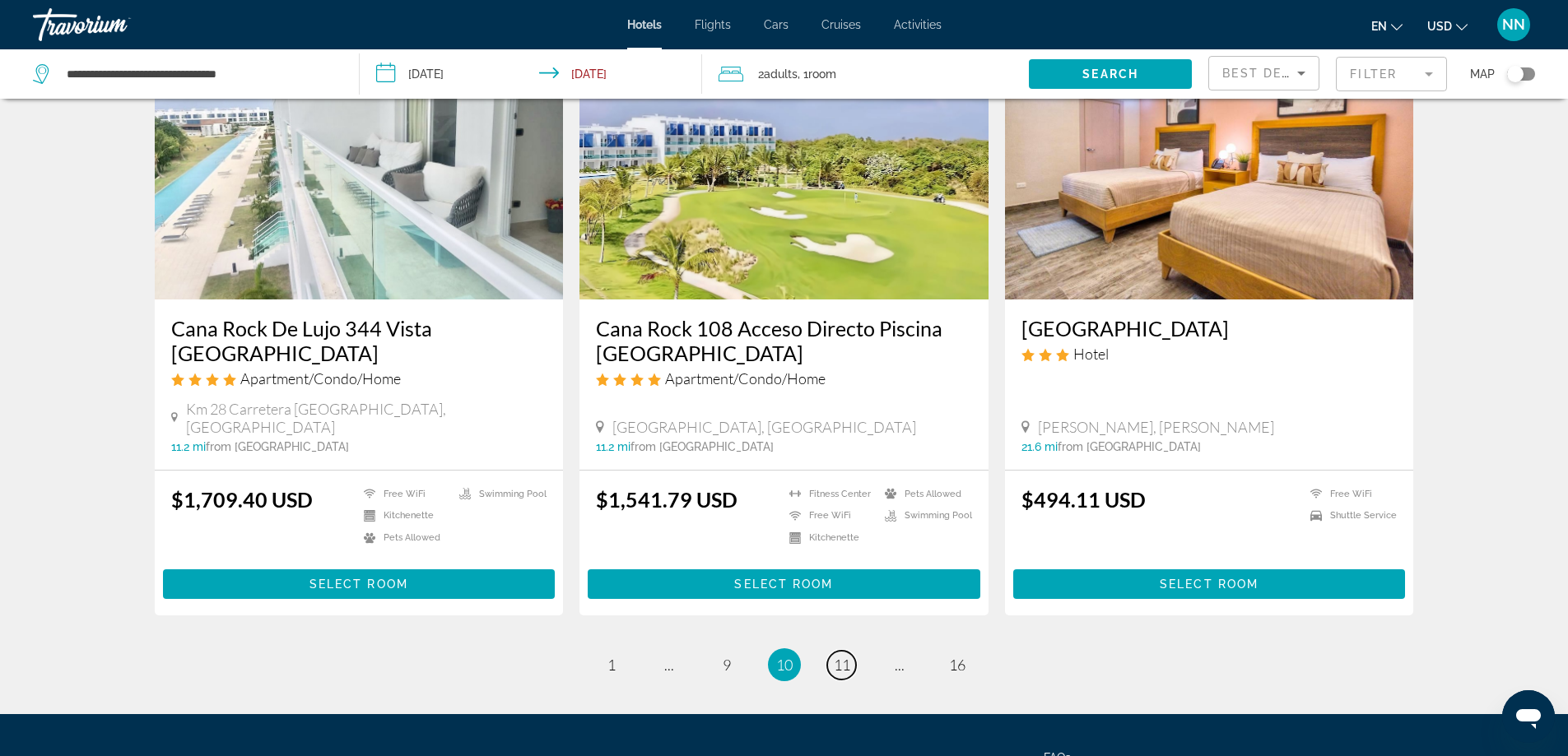
scroll to position [2037, 0]
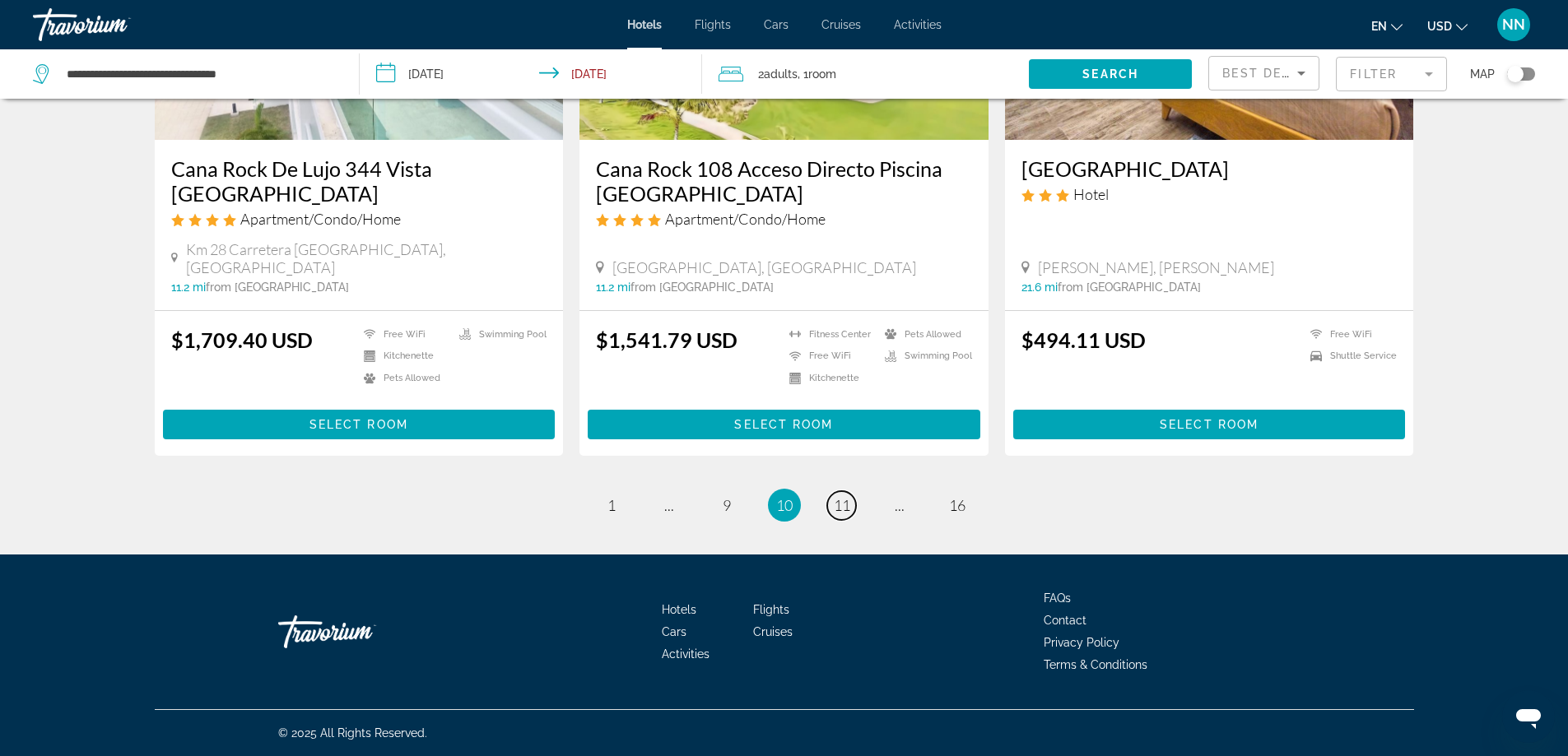
click at [853, 498] on link "page 11" at bounding box center [841, 506] width 29 height 29
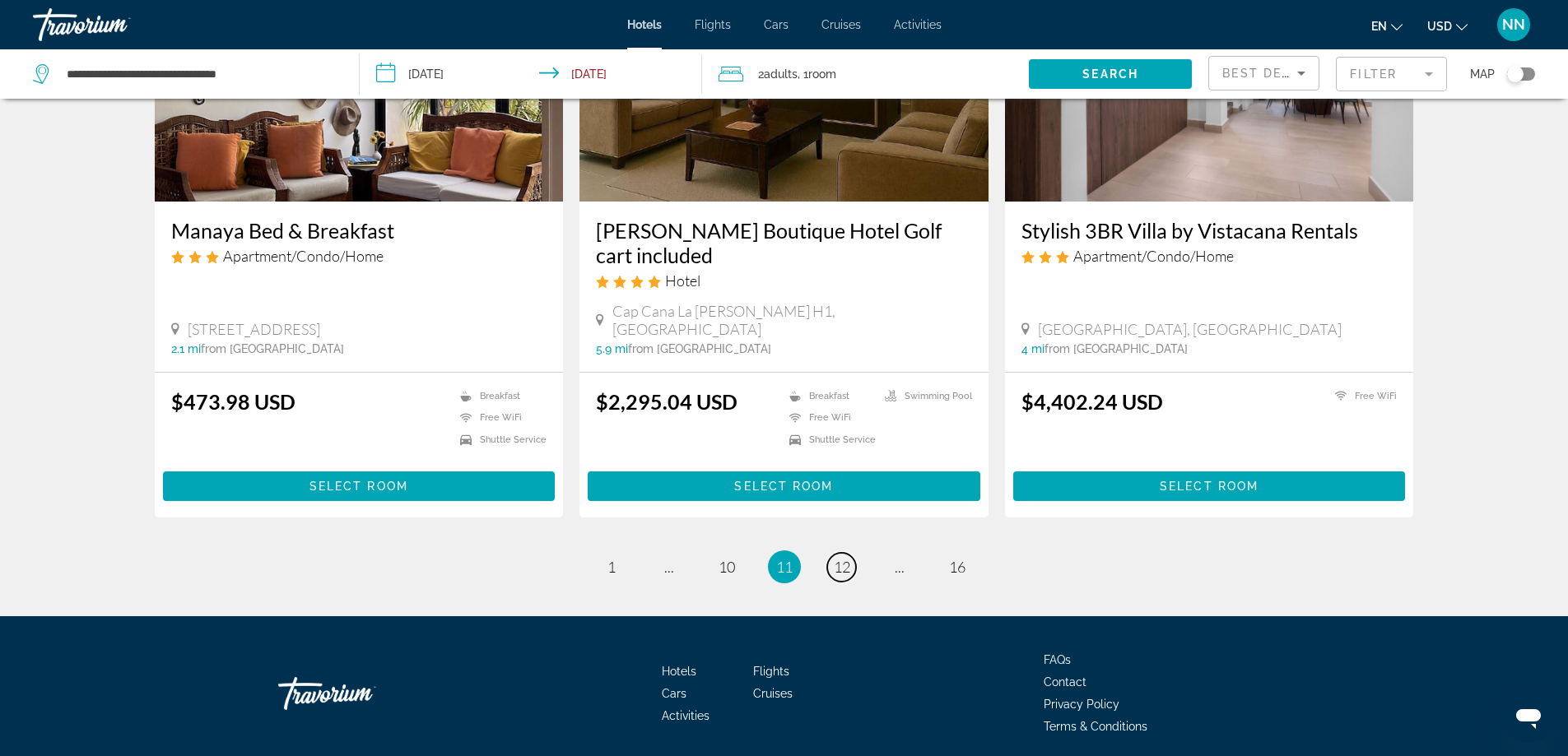
scroll to position [2013, 0]
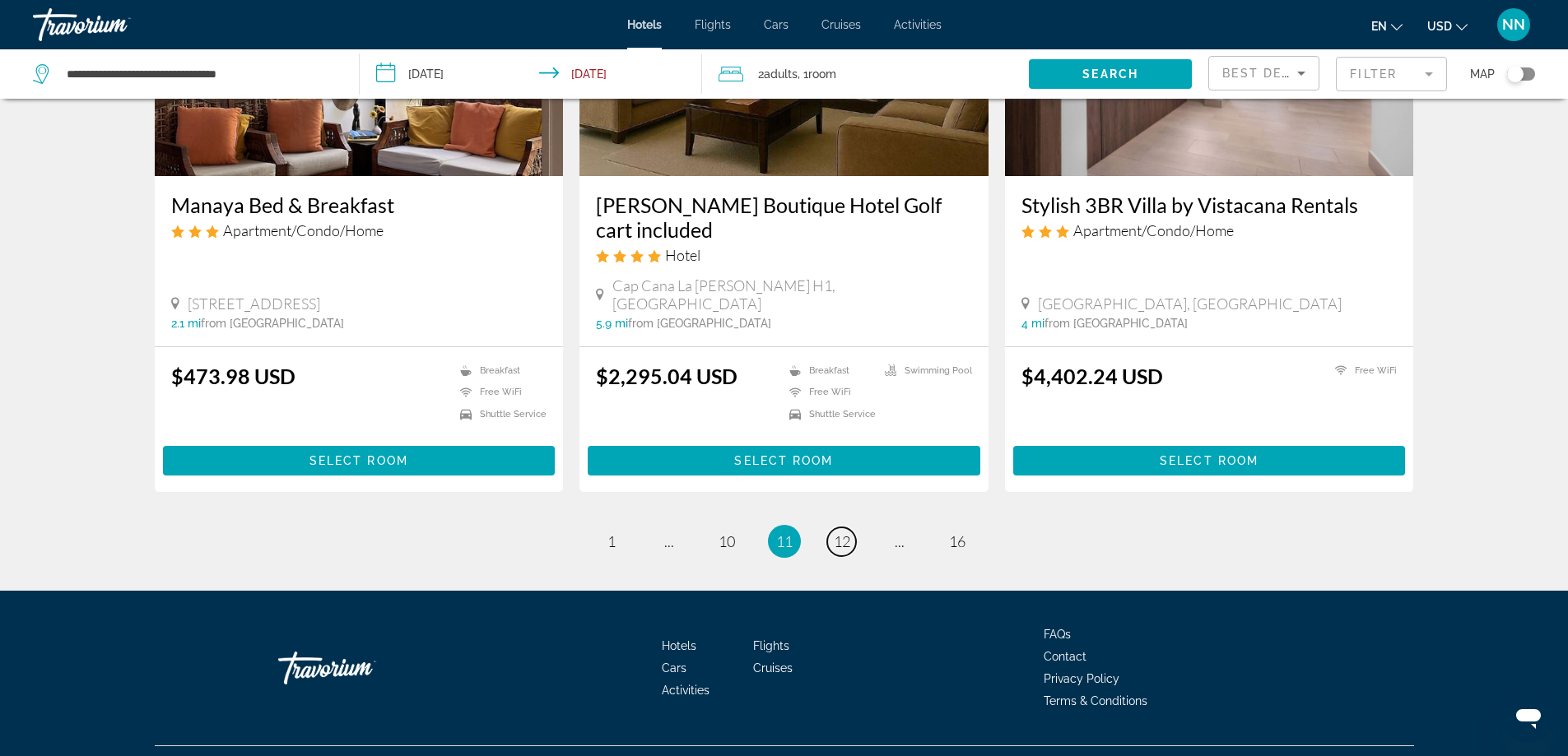
click at [853, 527] on link "page 12" at bounding box center [841, 541] width 29 height 29
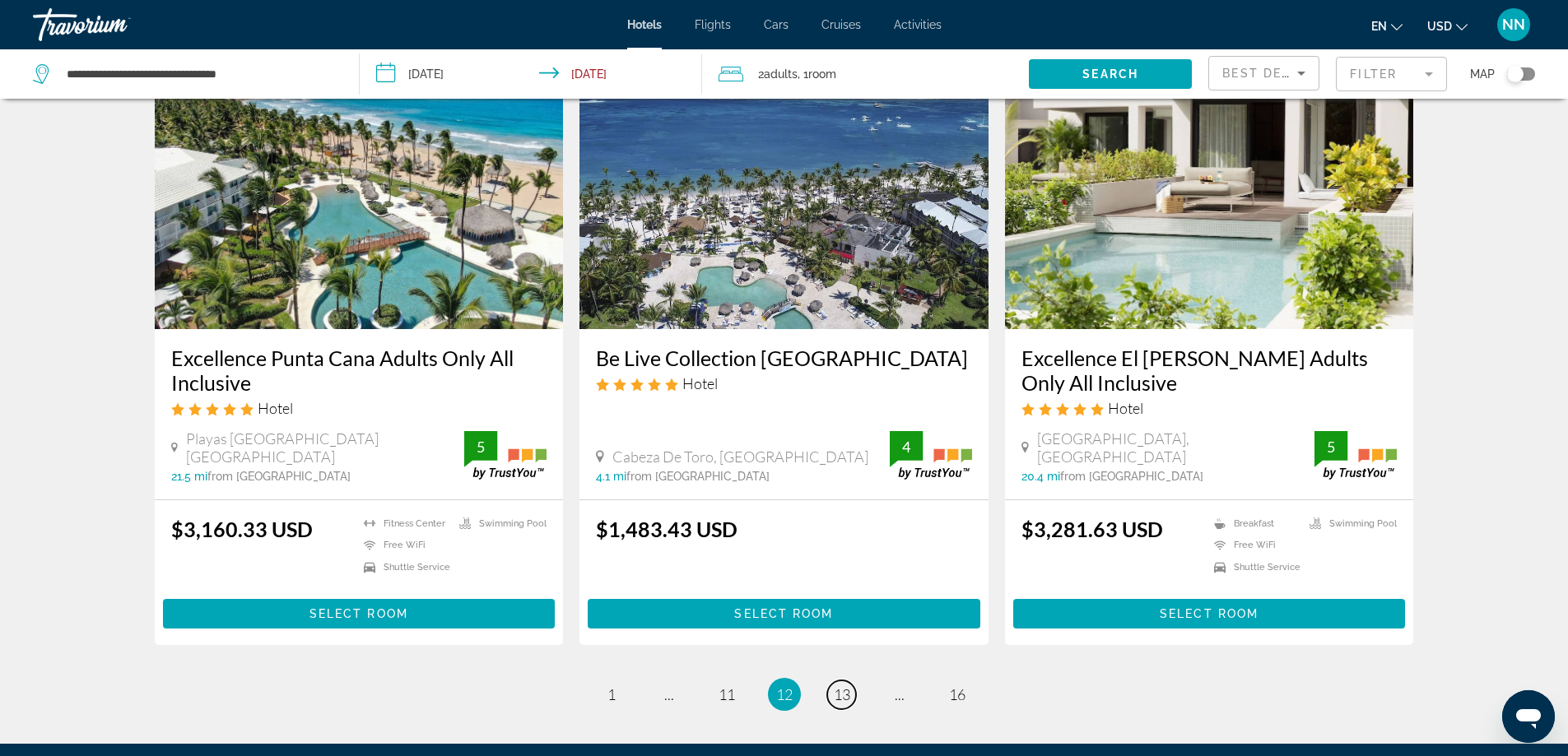
scroll to position [1941, 0]
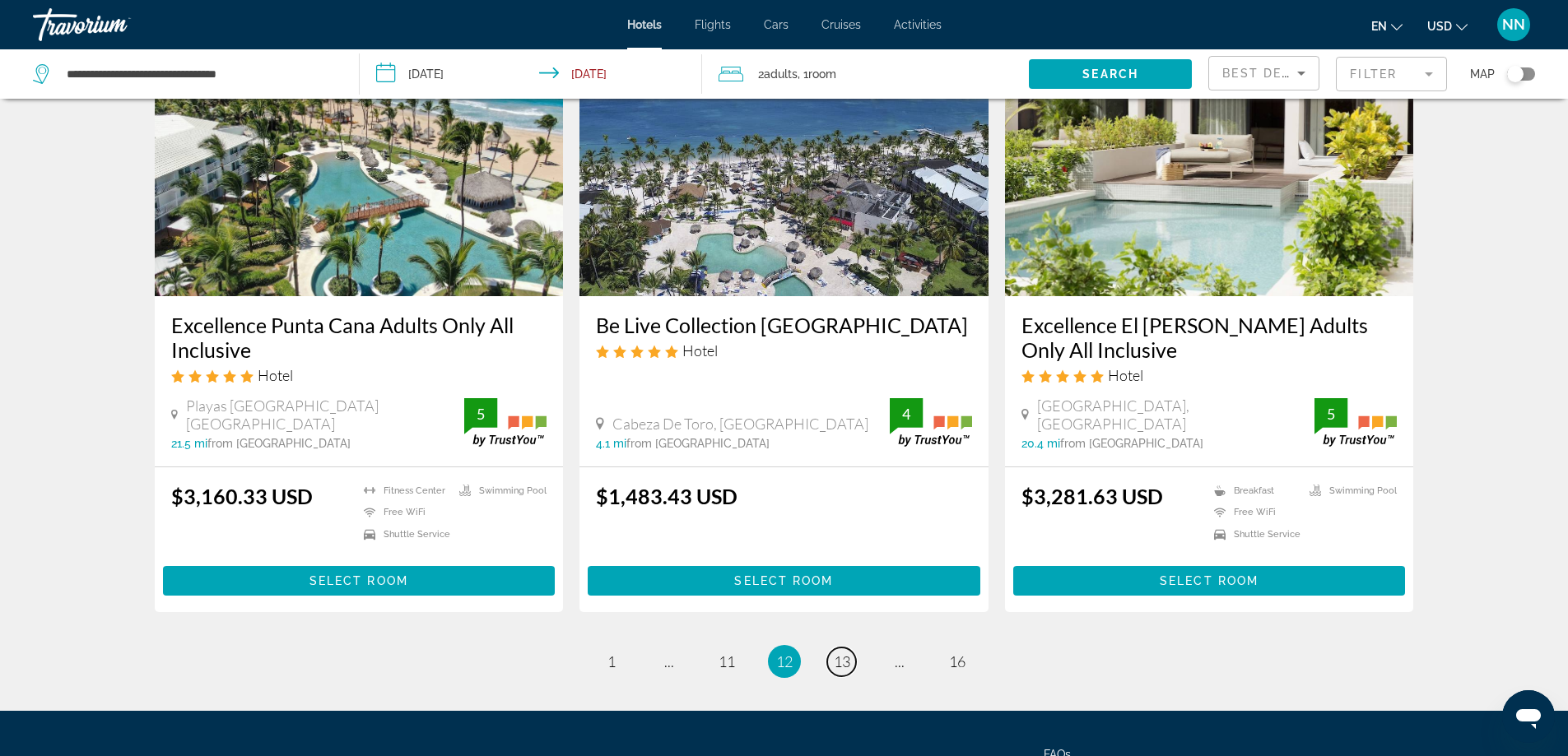
click at [842, 652] on span "13" at bounding box center [842, 662] width 17 height 18
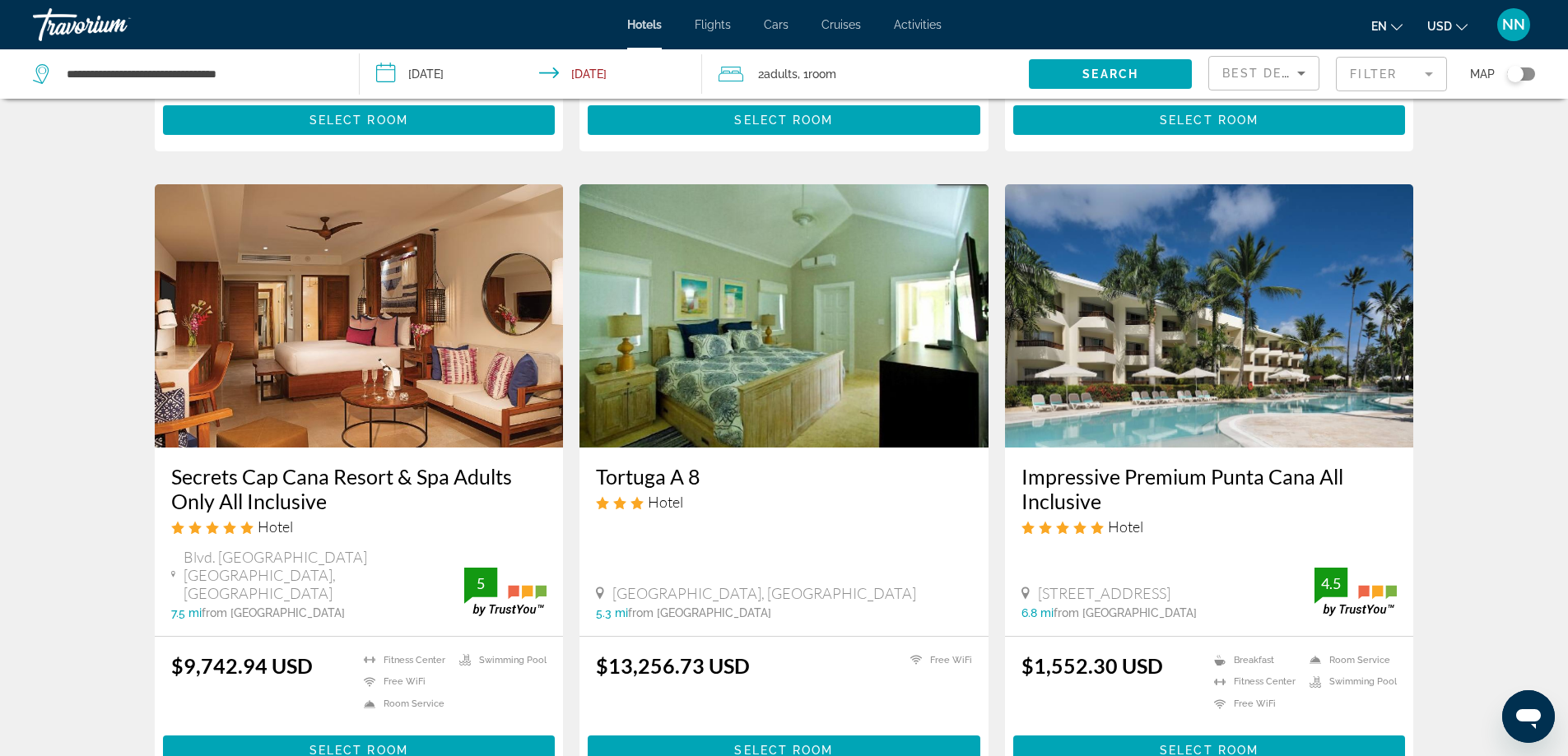
scroll to position [1251, 0]
